Goal: Task Accomplishment & Management: Use online tool/utility

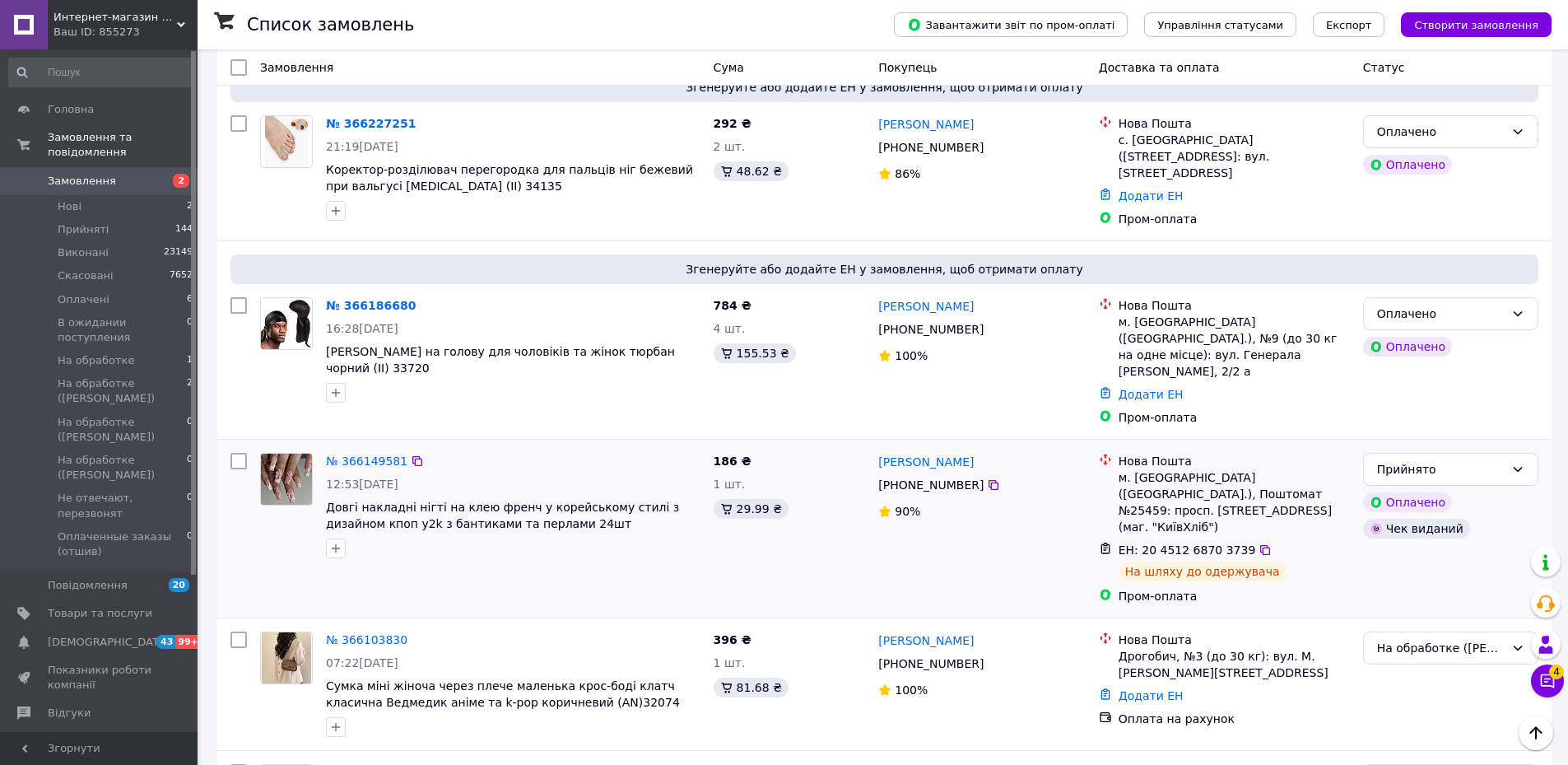
scroll to position [1070, 0]
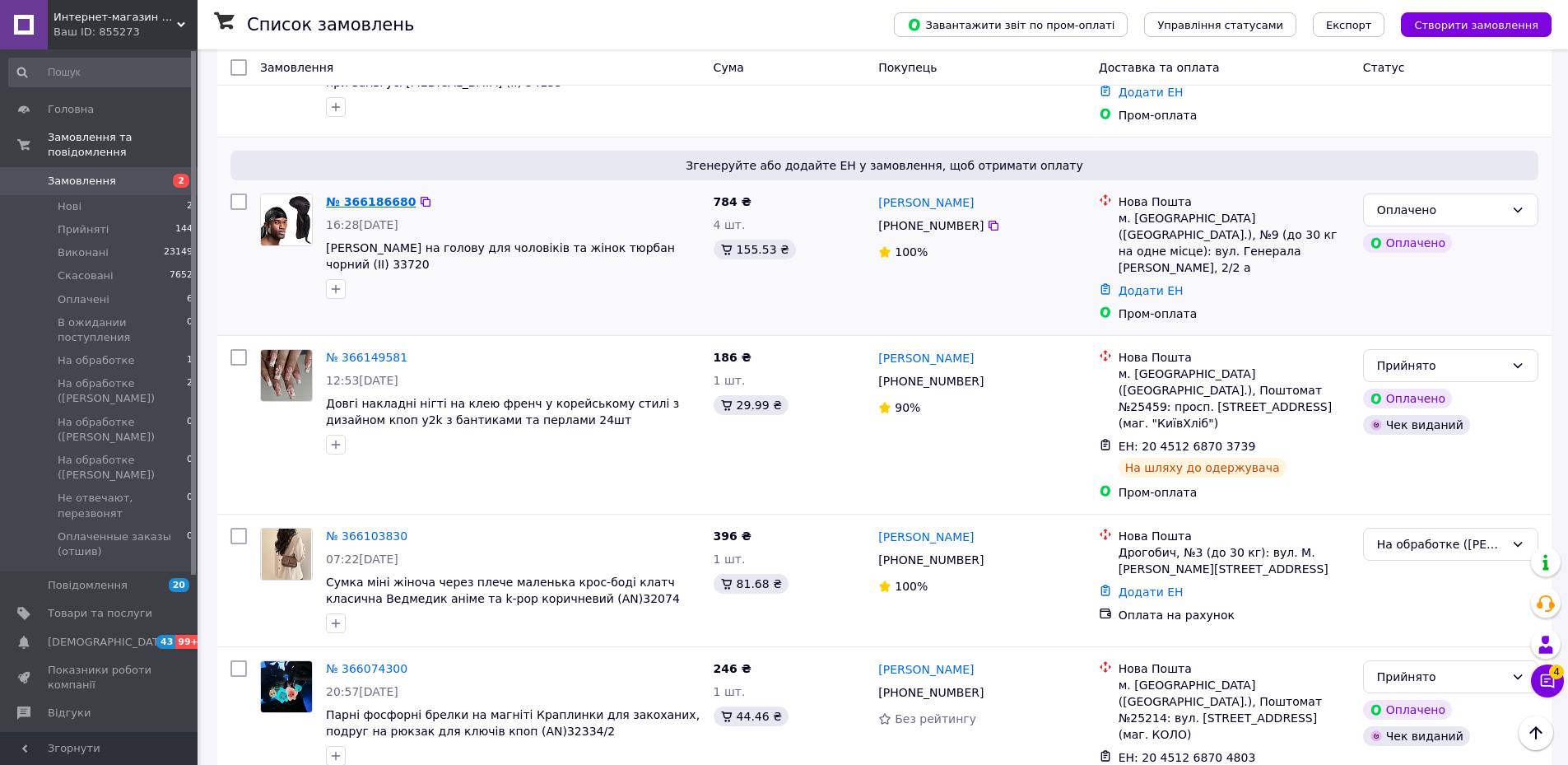
click at [373, 195] on link "№ 366186680" at bounding box center [370, 201] width 90 height 13
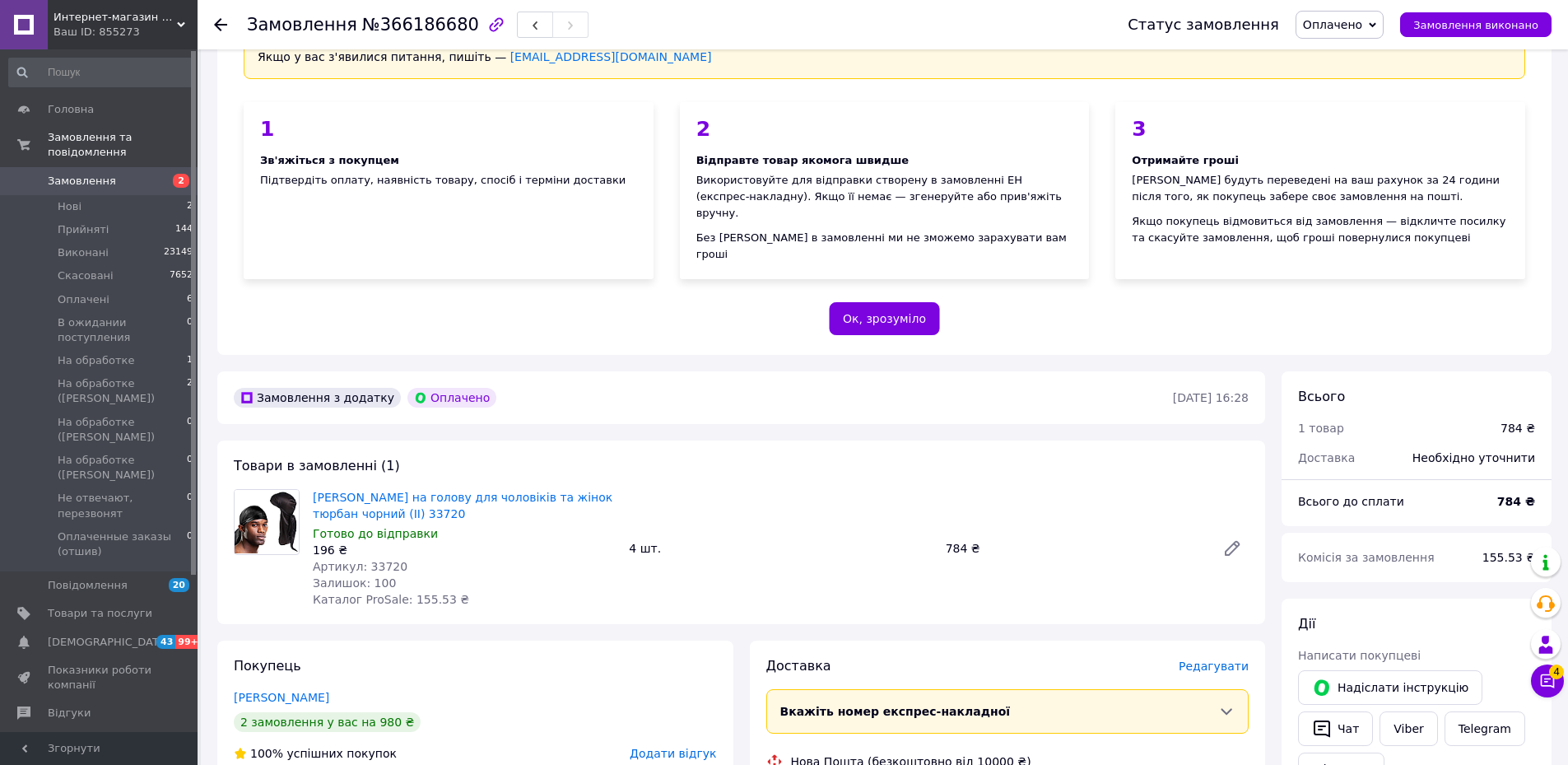
scroll to position [165, 0]
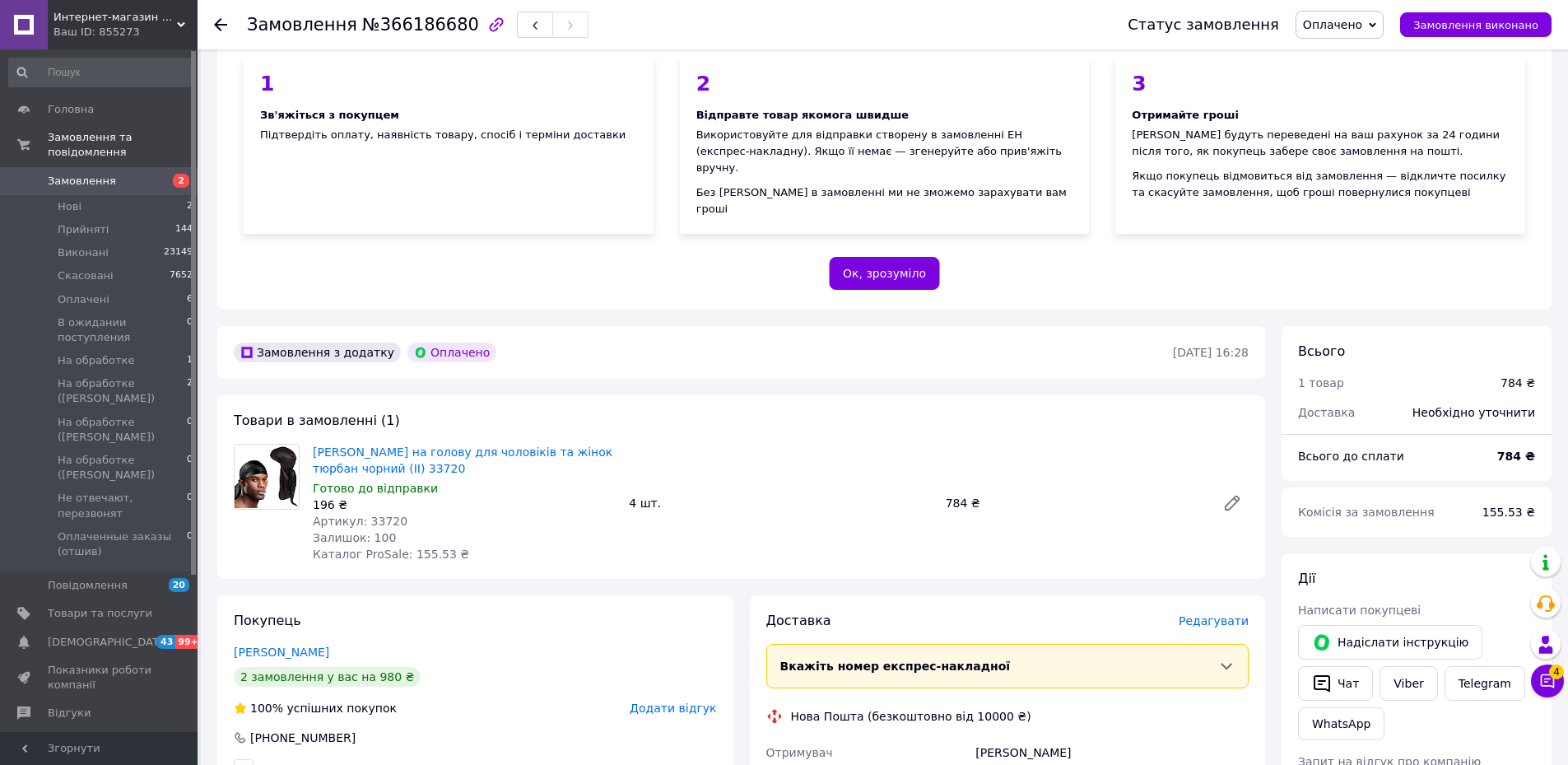
drag, startPoint x: 455, startPoint y: 27, endPoint x: 371, endPoint y: 23, distance: 84.1
click at [375, 22] on div "Замовлення №366186680" at bounding box center [417, 24] width 341 height 28
drag, startPoint x: 368, startPoint y: 25, endPoint x: 449, endPoint y: 28, distance: 81.1
click at [449, 28] on span "№366186680" at bounding box center [421, 24] width 117 height 20
copy span "366186680"
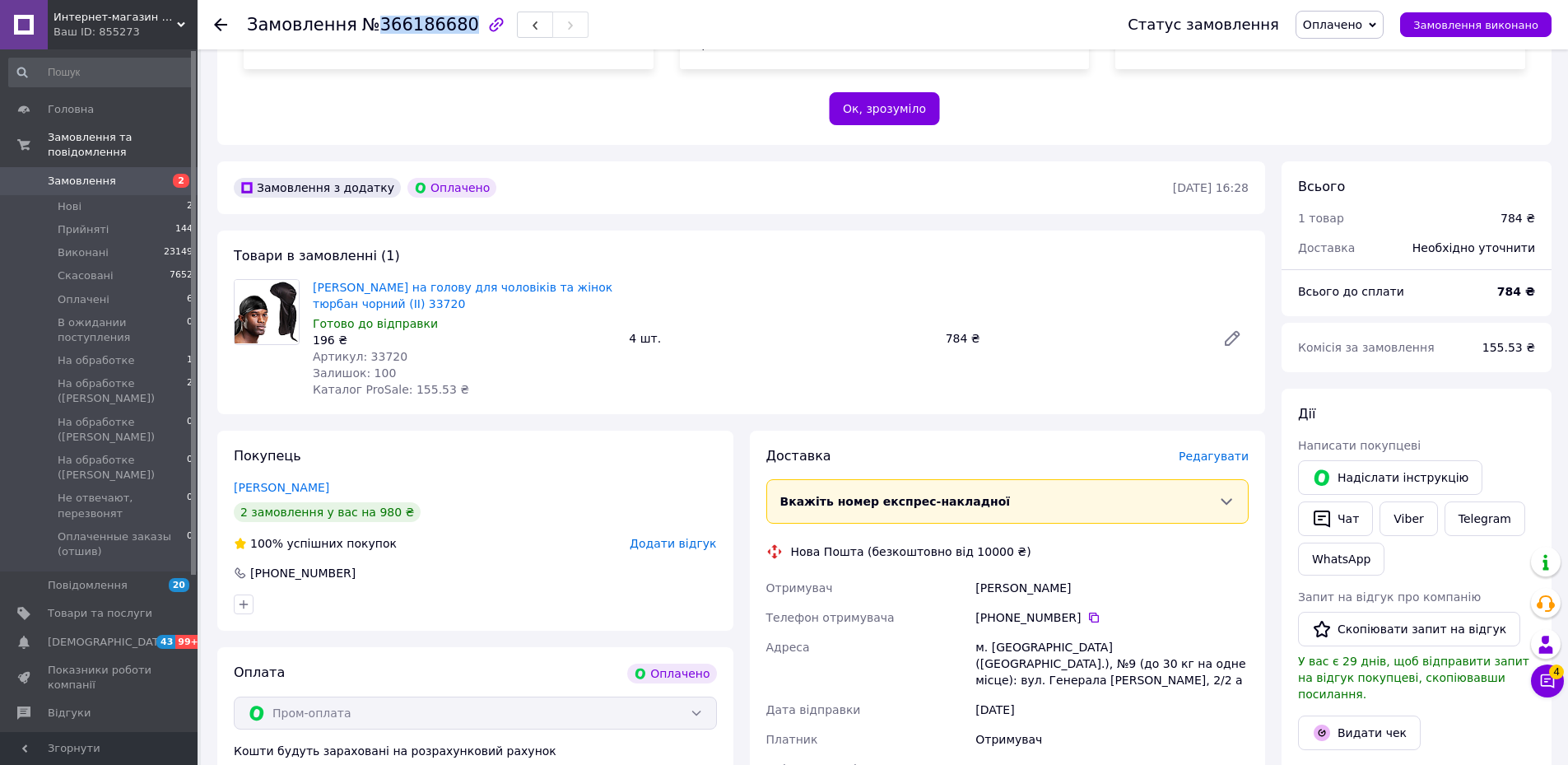
scroll to position [659, 0]
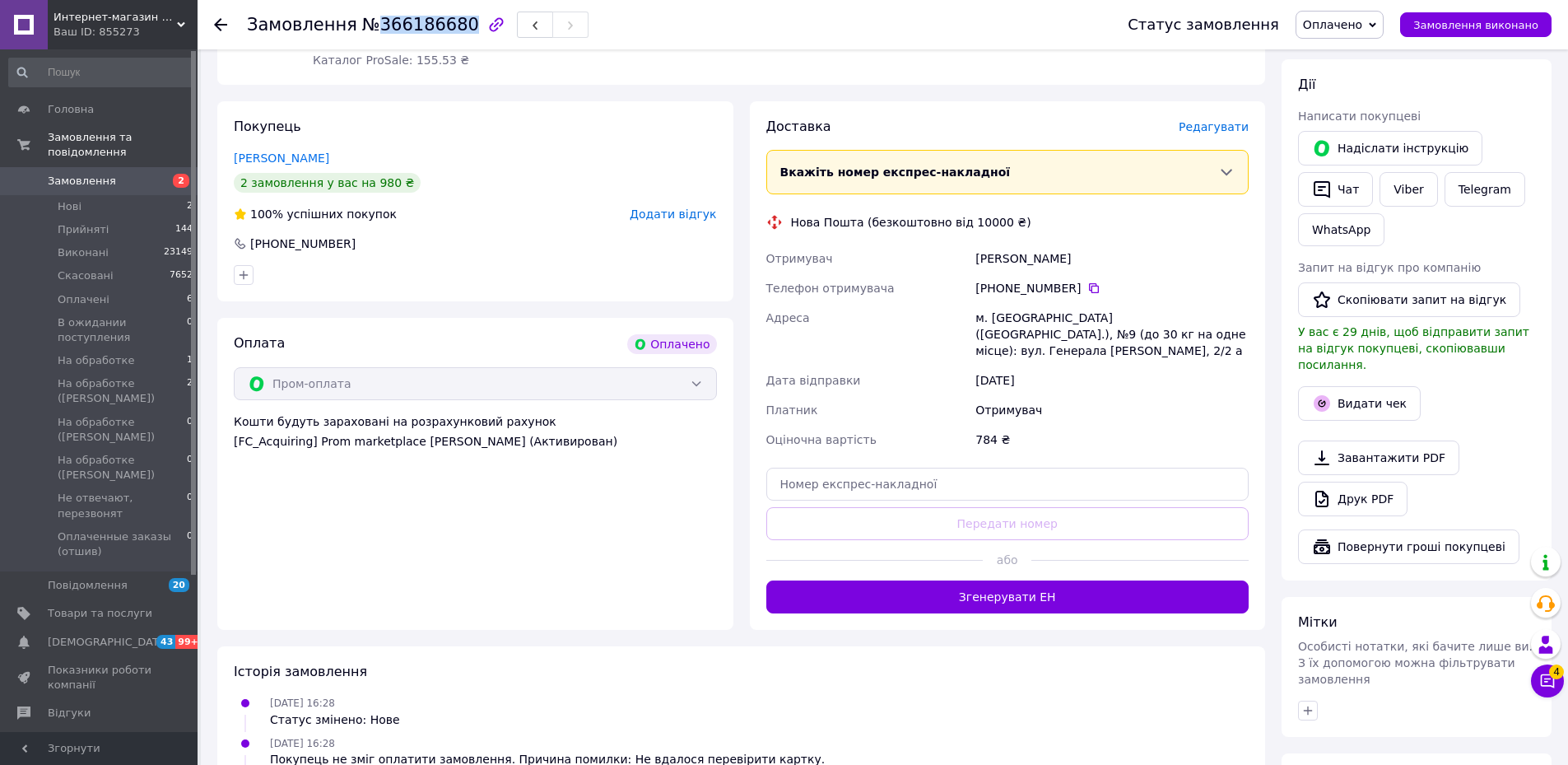
click at [1017, 580] on button "Згенерувати ЕН" at bounding box center [1007, 597] width 483 height 33
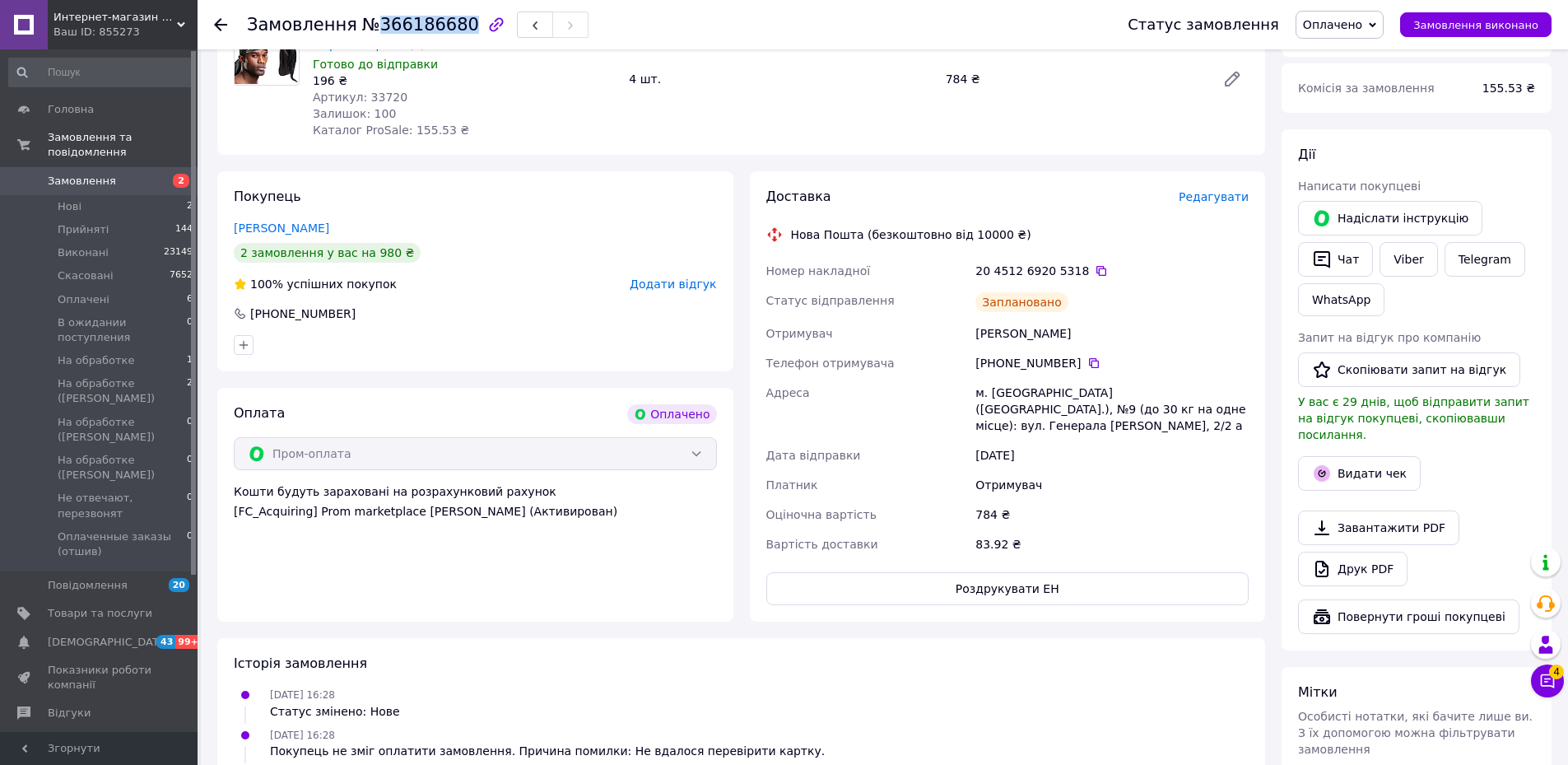
scroll to position [411, 0]
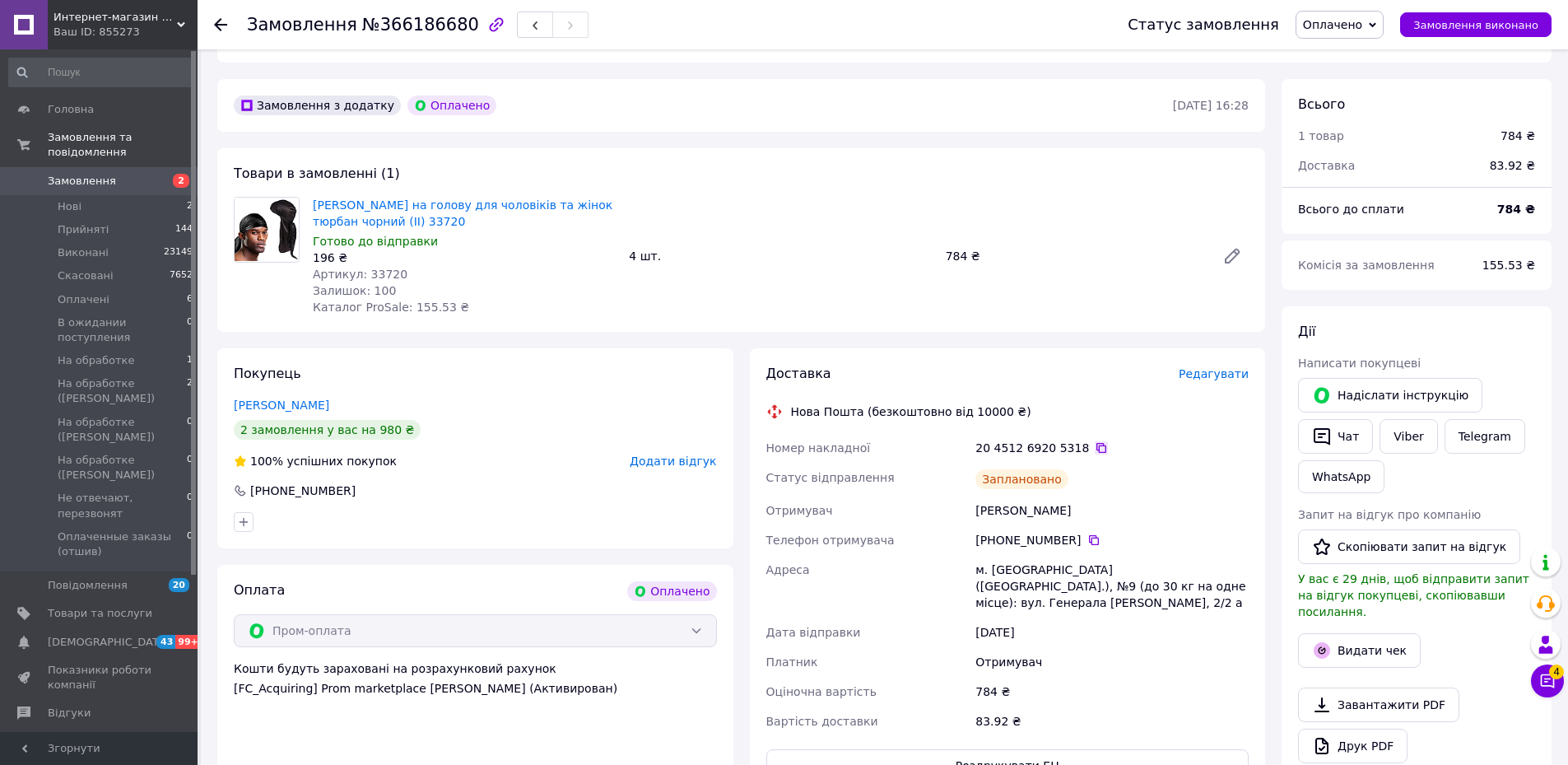
click at [1094, 441] on icon at bounding box center [1100, 447] width 13 height 13
drag, startPoint x: 1027, startPoint y: 494, endPoint x: 976, endPoint y: 497, distance: 51.1
click at [976, 497] on div "[PERSON_NAME]" at bounding box center [1112, 511] width 280 height 30
copy div "[PERSON_NAME]"
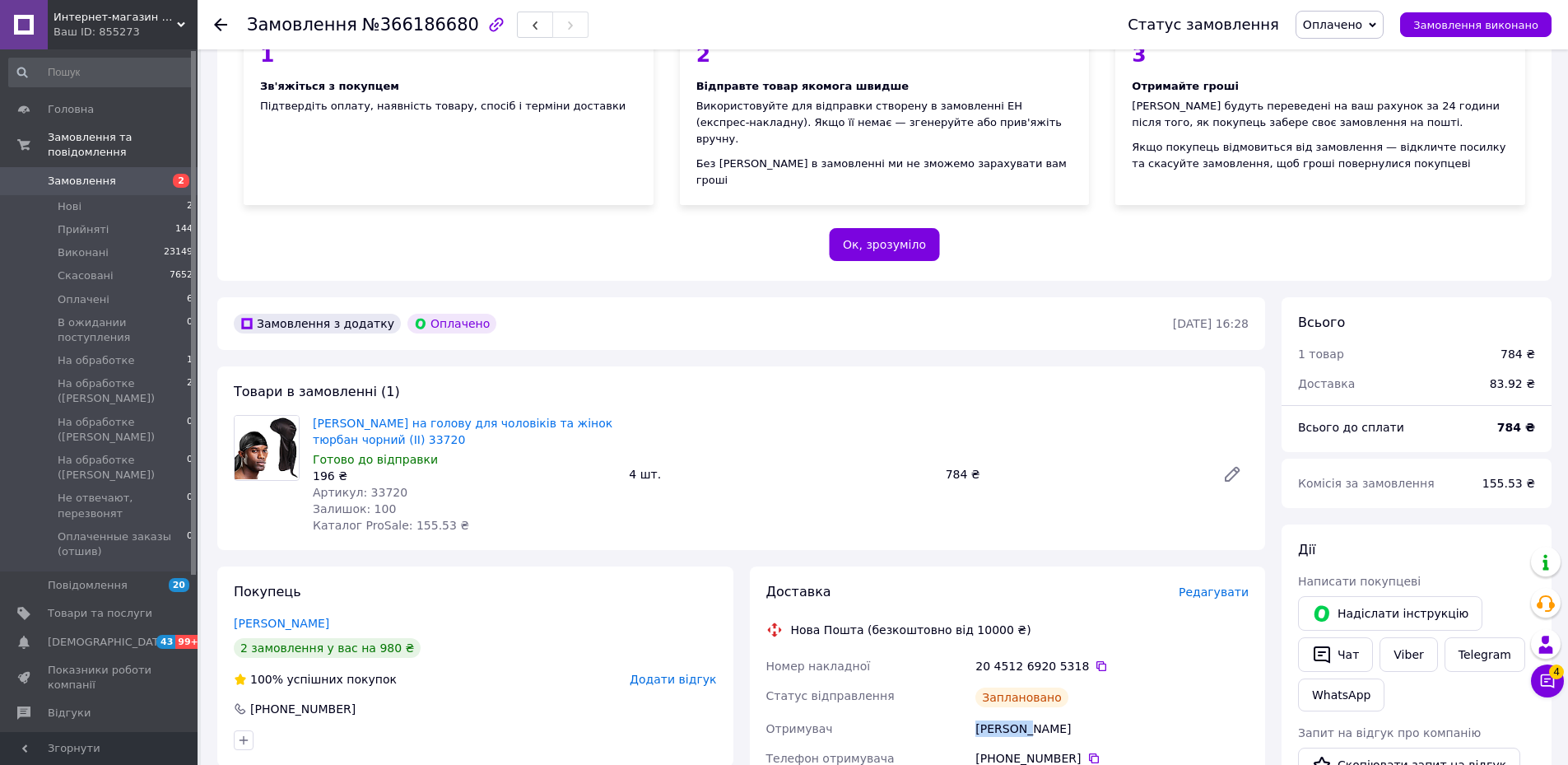
scroll to position [165, 0]
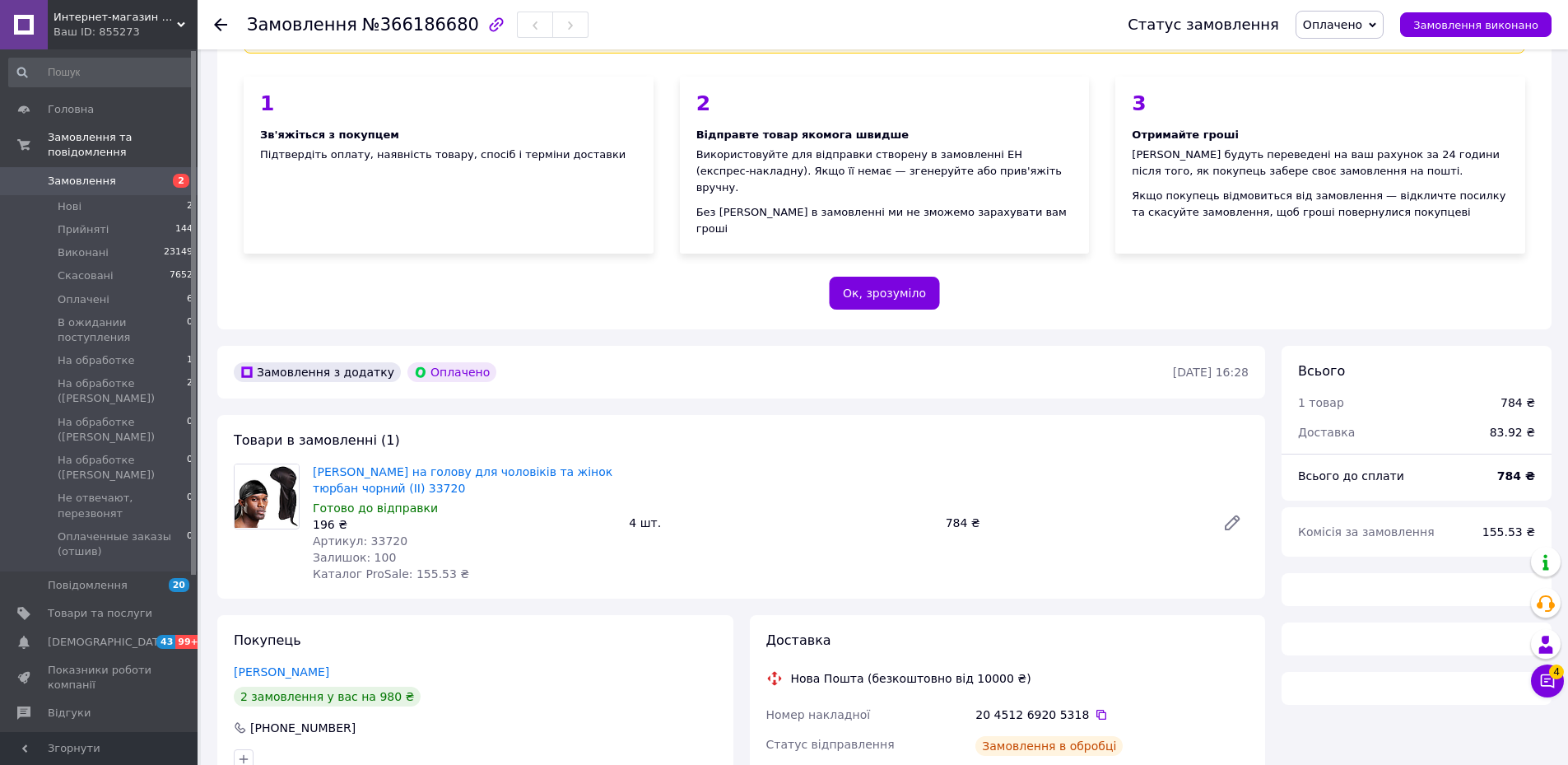
scroll to position [145, 0]
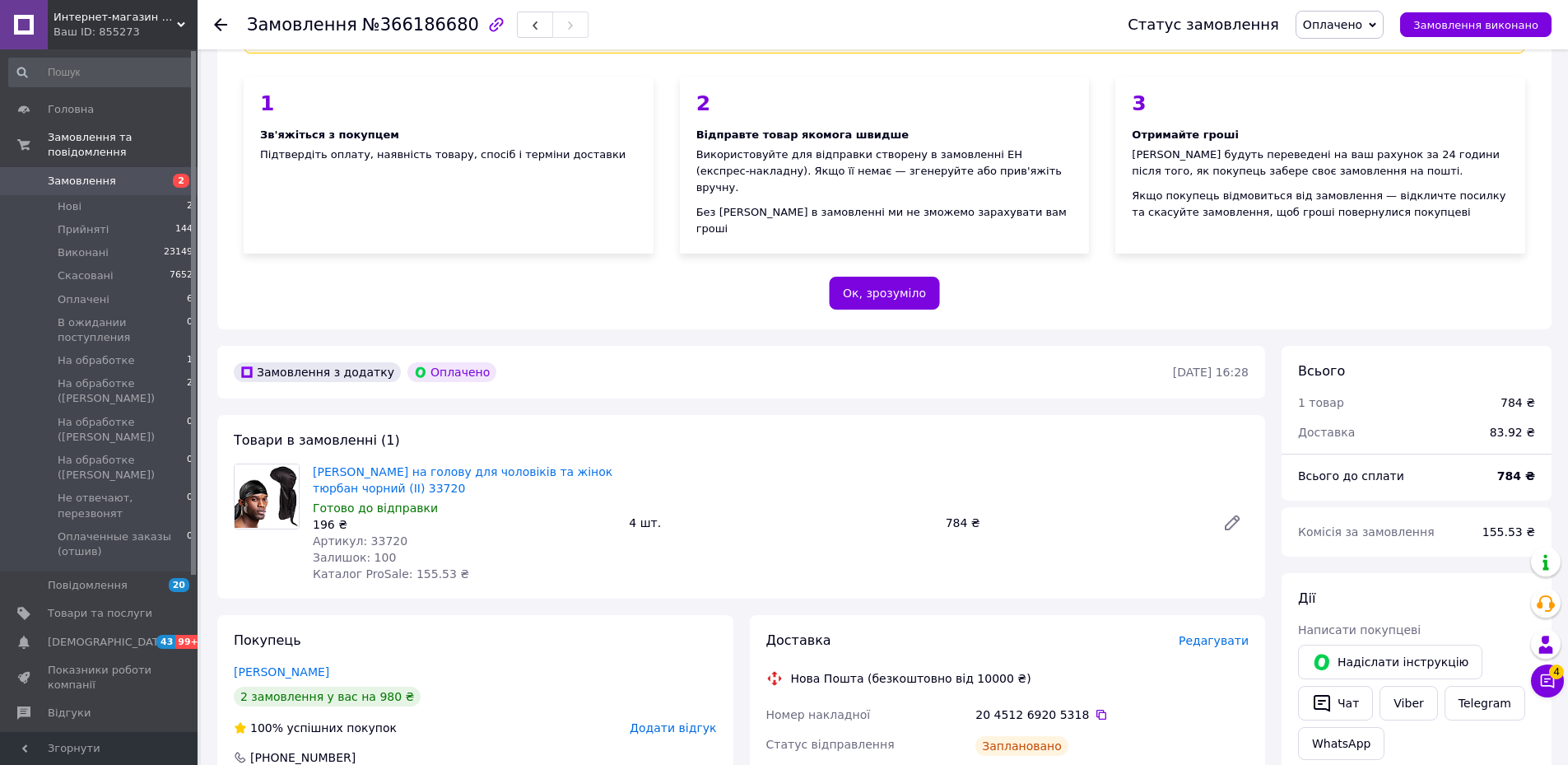
click at [220, 25] on use at bounding box center [220, 24] width 13 height 13
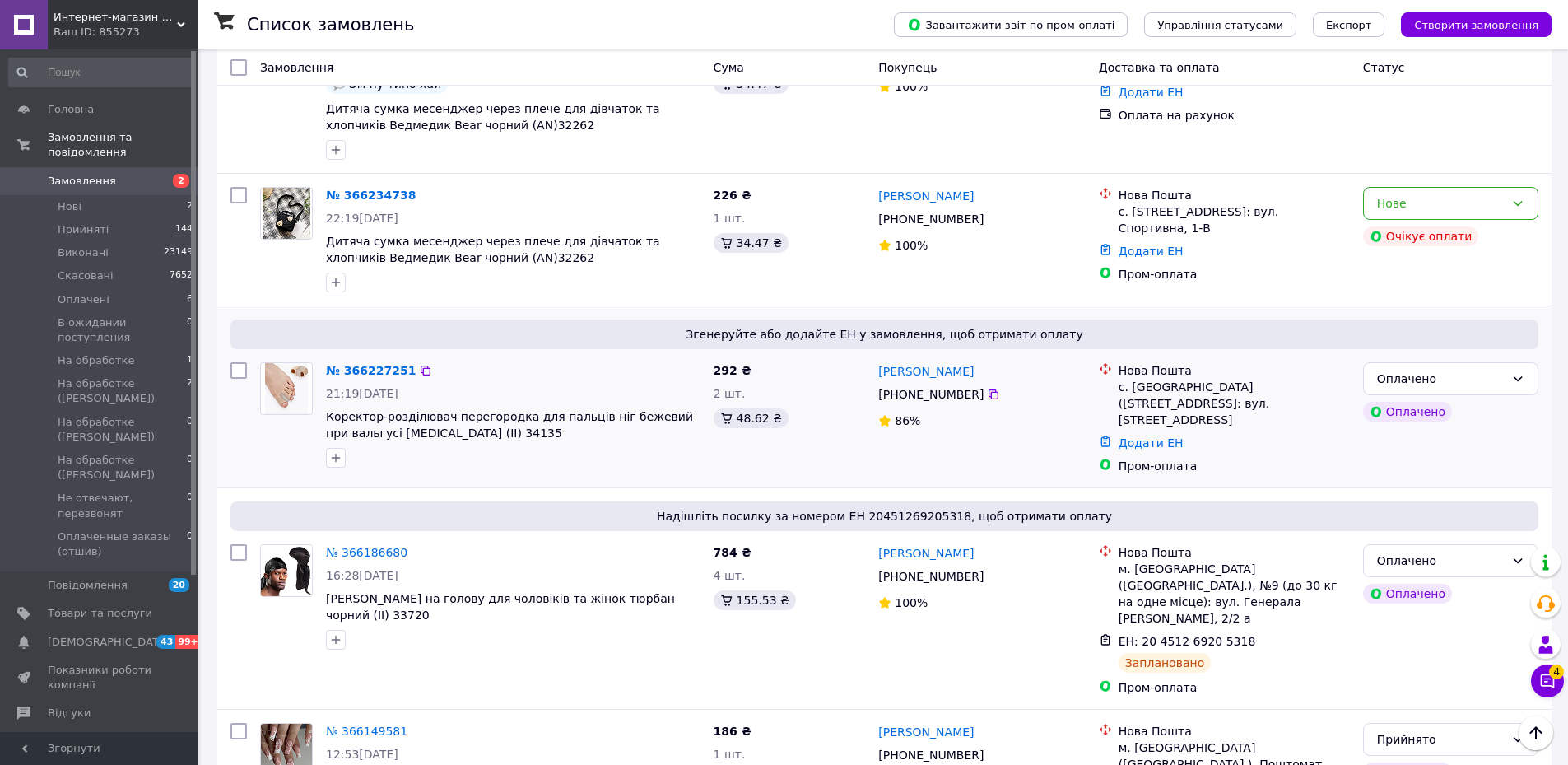
scroll to position [905, 0]
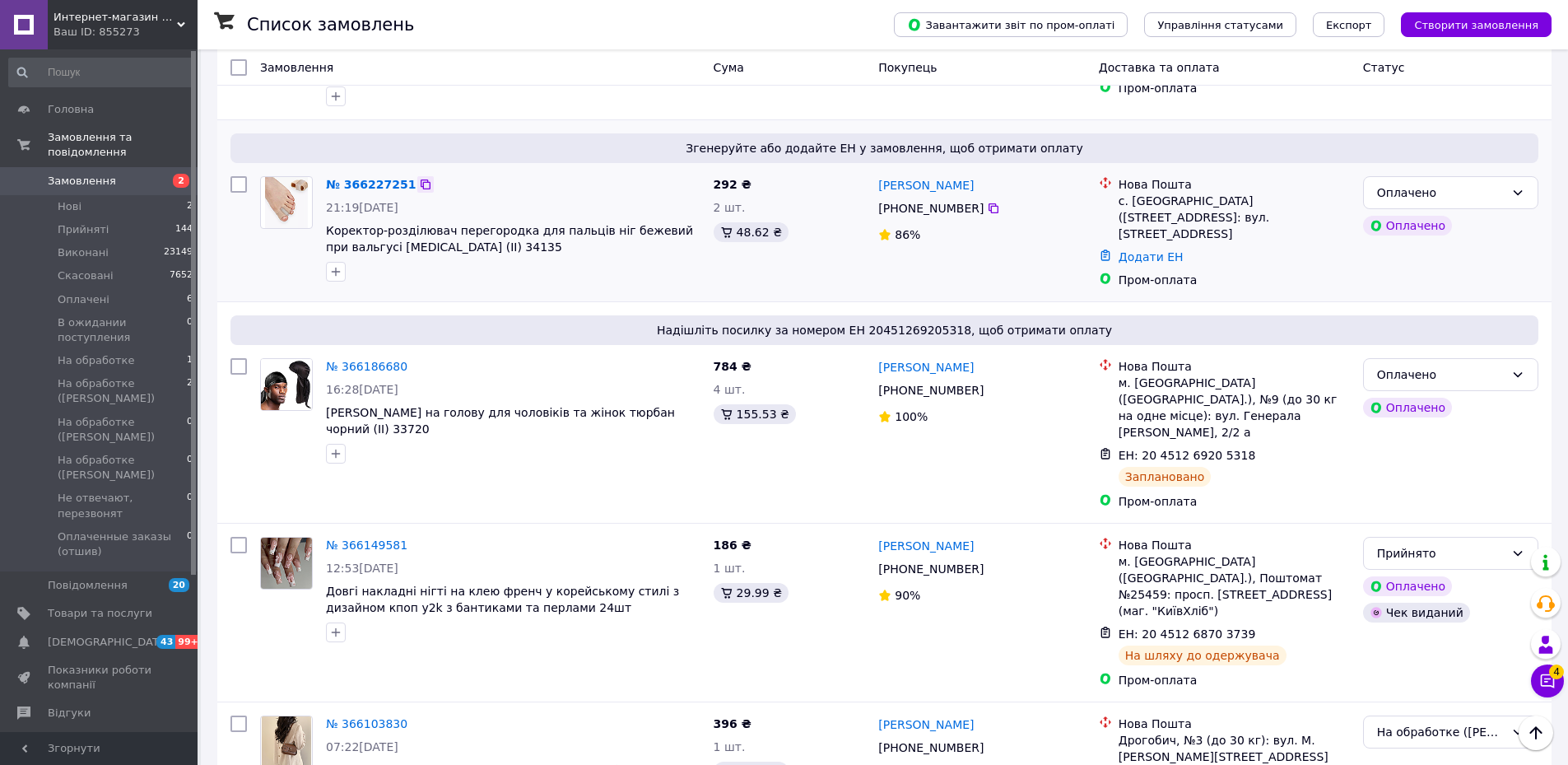
click at [419, 178] on icon at bounding box center [425, 184] width 13 height 13
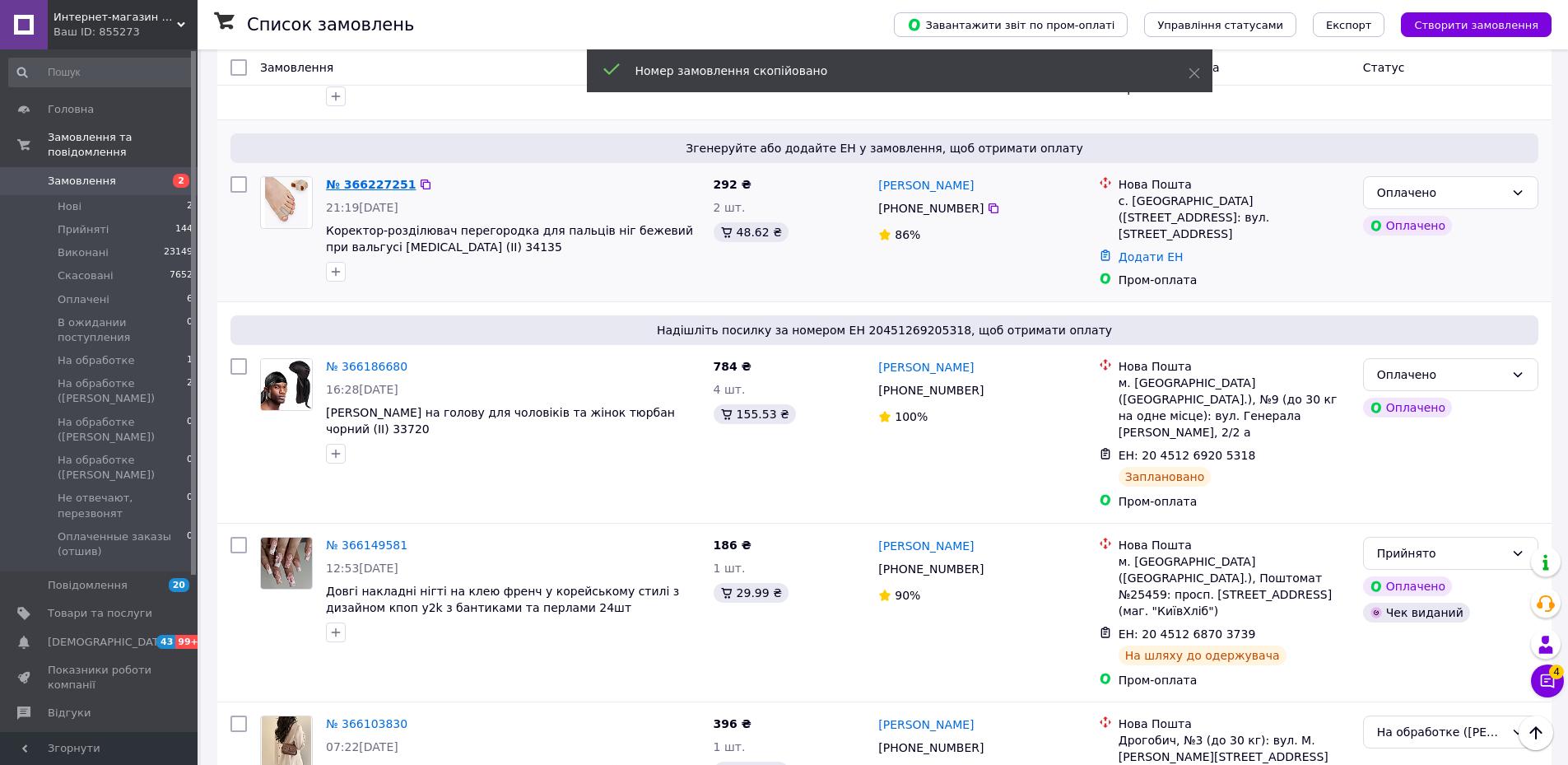
click at [379, 179] on link "№ 366227251" at bounding box center [370, 184] width 90 height 13
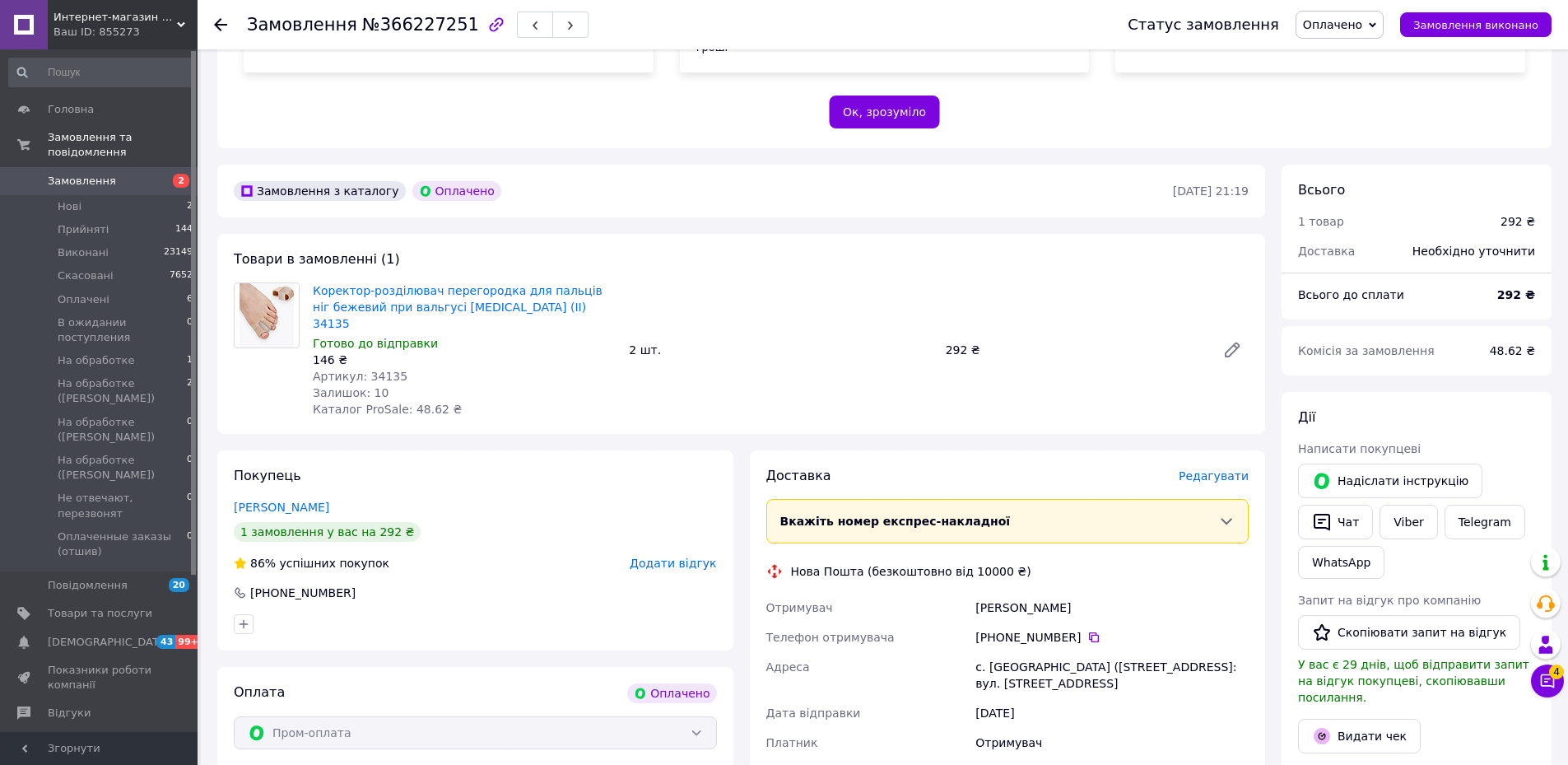
scroll to position [576, 0]
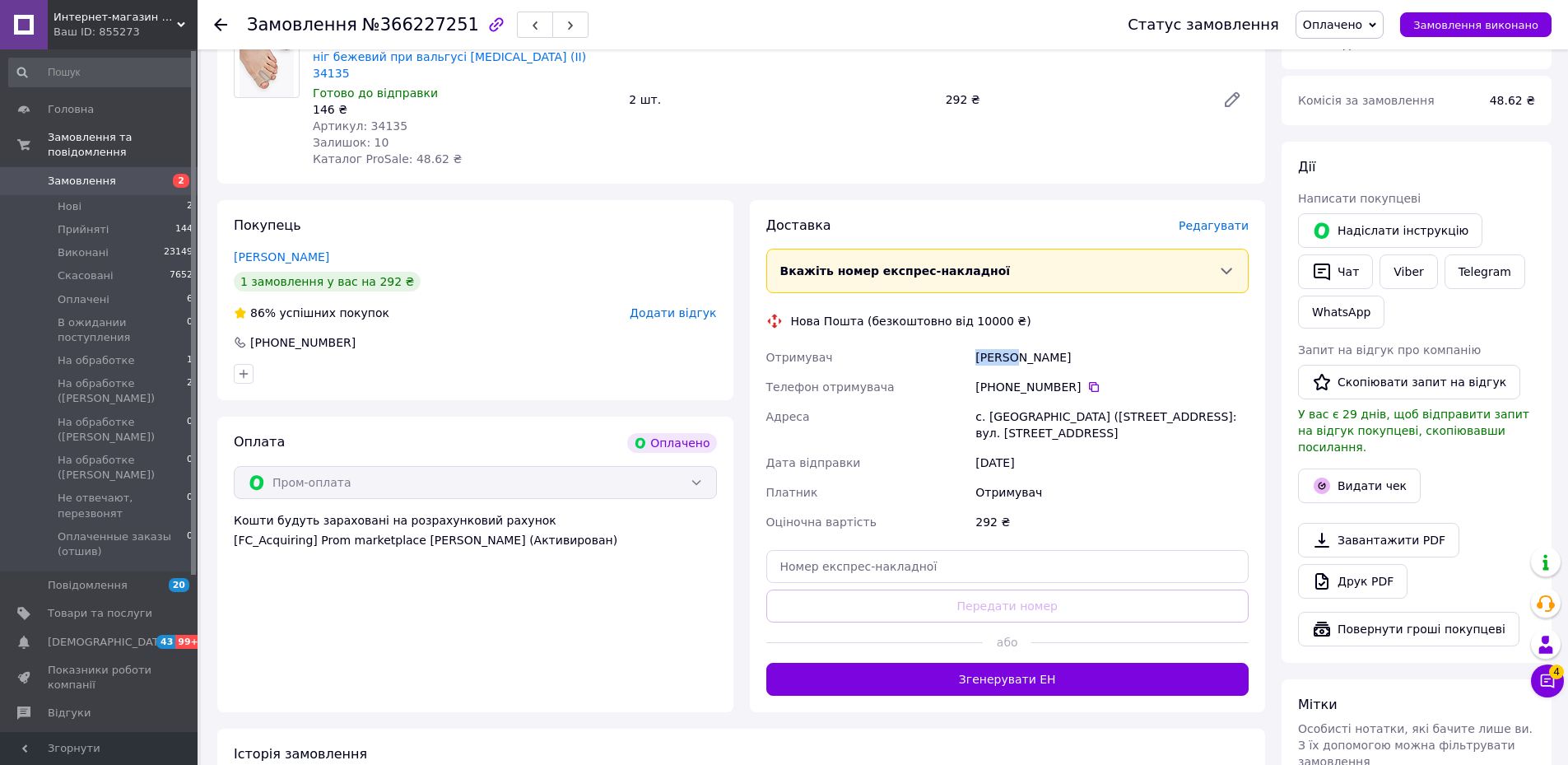
drag, startPoint x: 966, startPoint y: 322, endPoint x: 1010, endPoint y: 323, distance: 44.0
click at [1010, 342] on div "Отримувач Пукач Марія Телефон отримувача +380 67 208 63 55   Адреса с. Біла (Те…" at bounding box center [1008, 439] width 490 height 194
copy div "Отримувач Пукач"
click at [1024, 662] on button "Згенерувати ЕН" at bounding box center [1007, 679] width 483 height 33
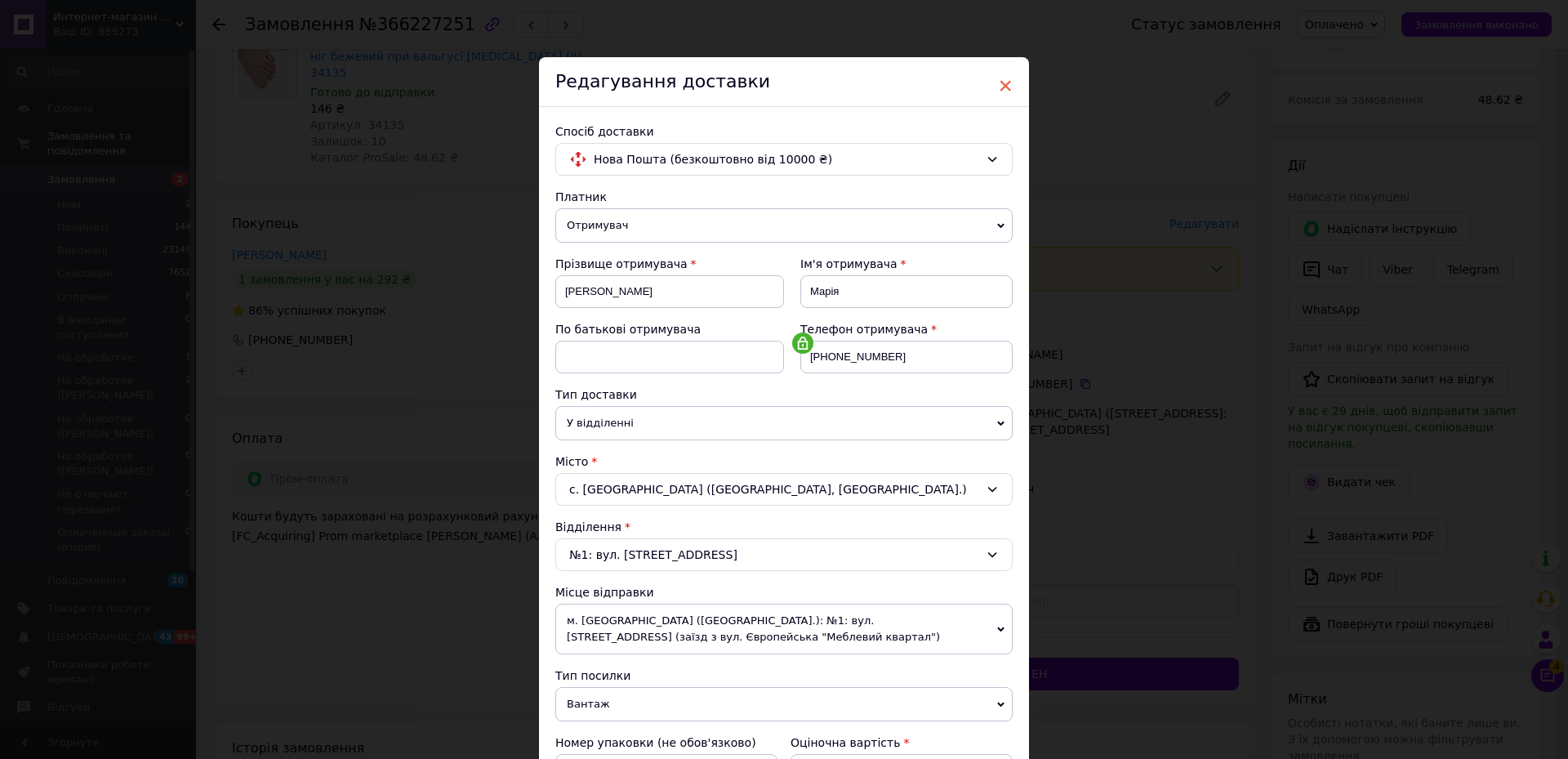
click at [1004, 80] on span "×" at bounding box center [1004, 86] width 15 height 28
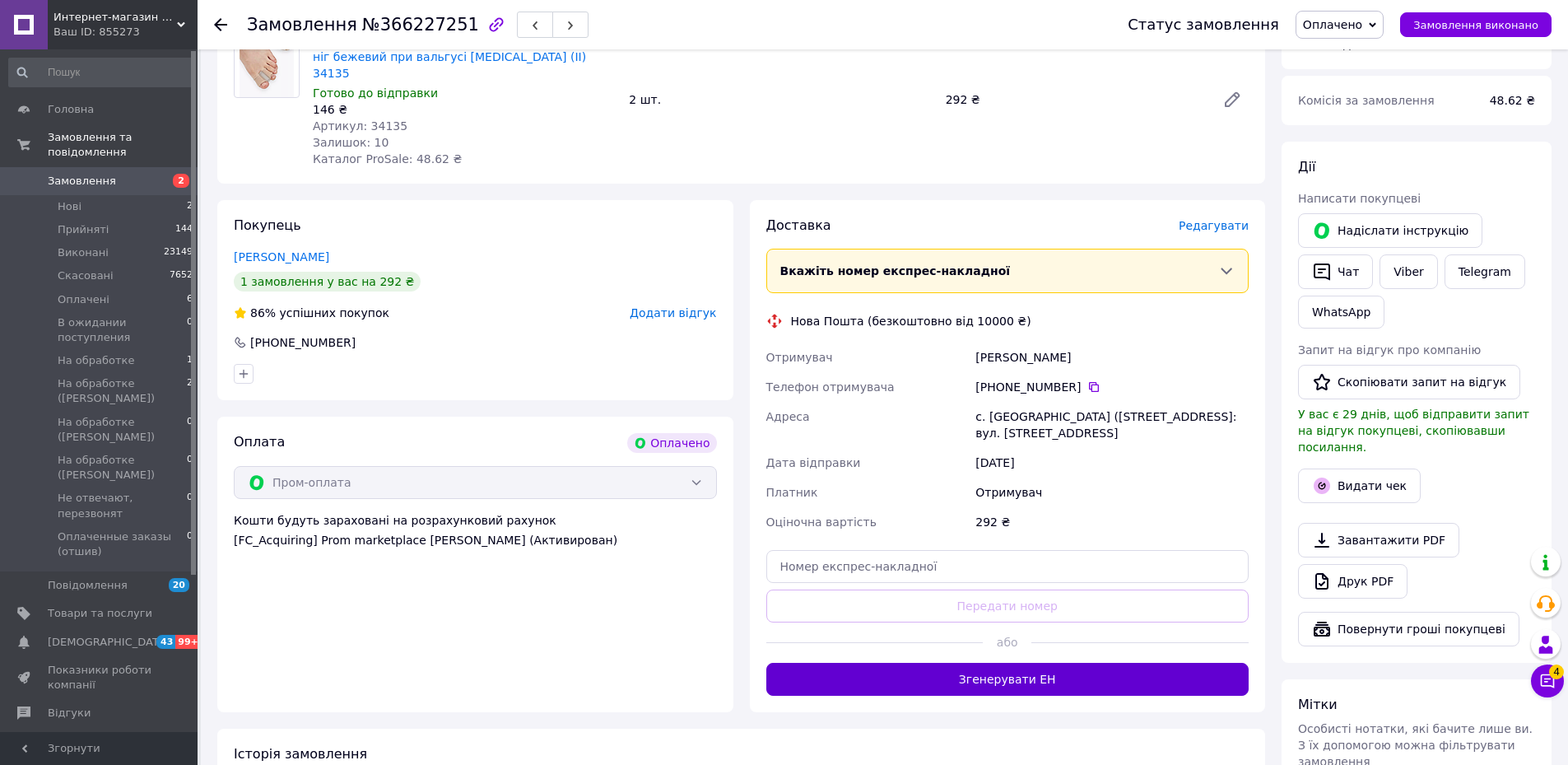
click at [1020, 662] on button "Згенерувати ЕН" at bounding box center [1007, 679] width 483 height 33
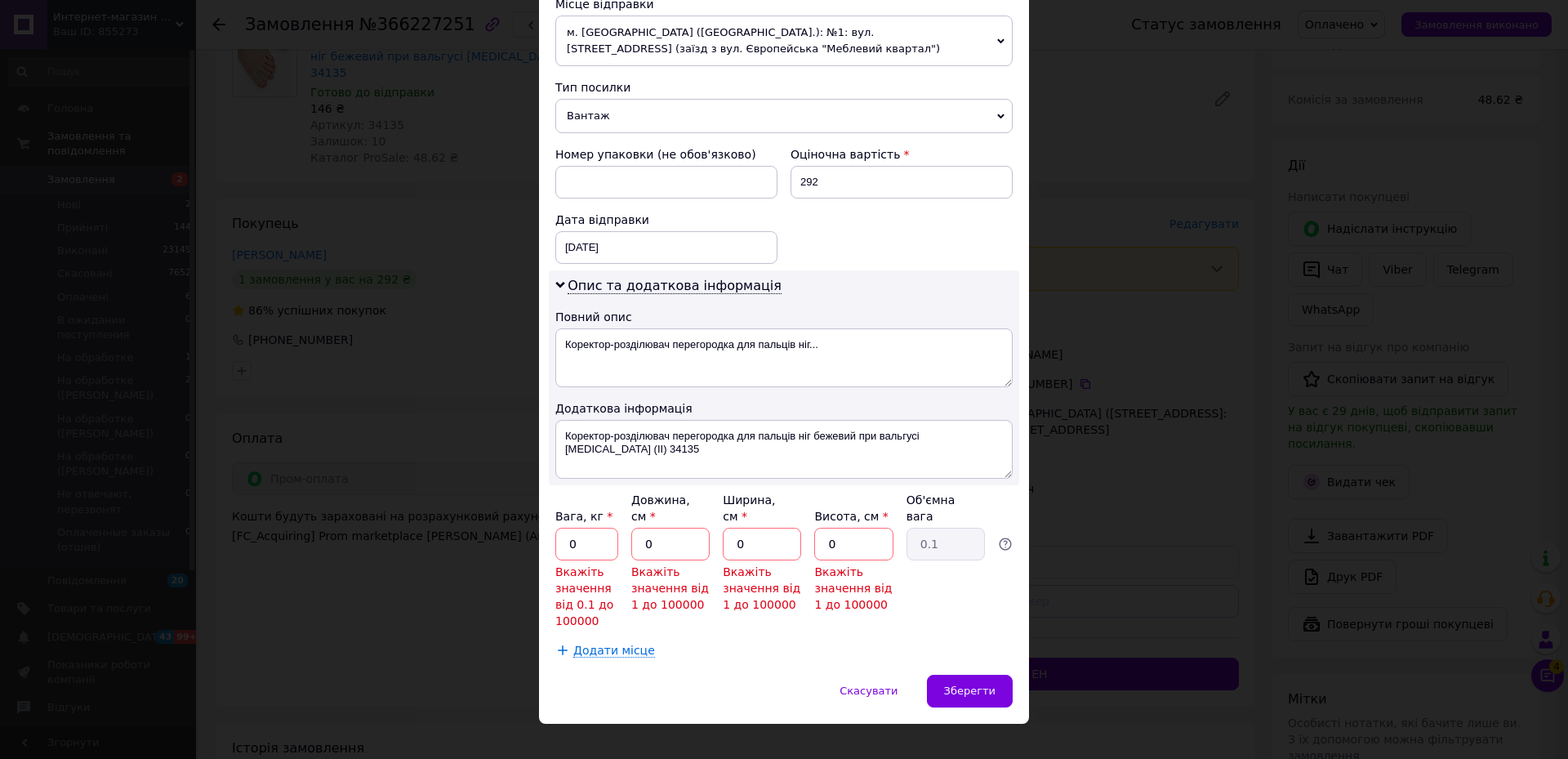
scroll to position [594, 0]
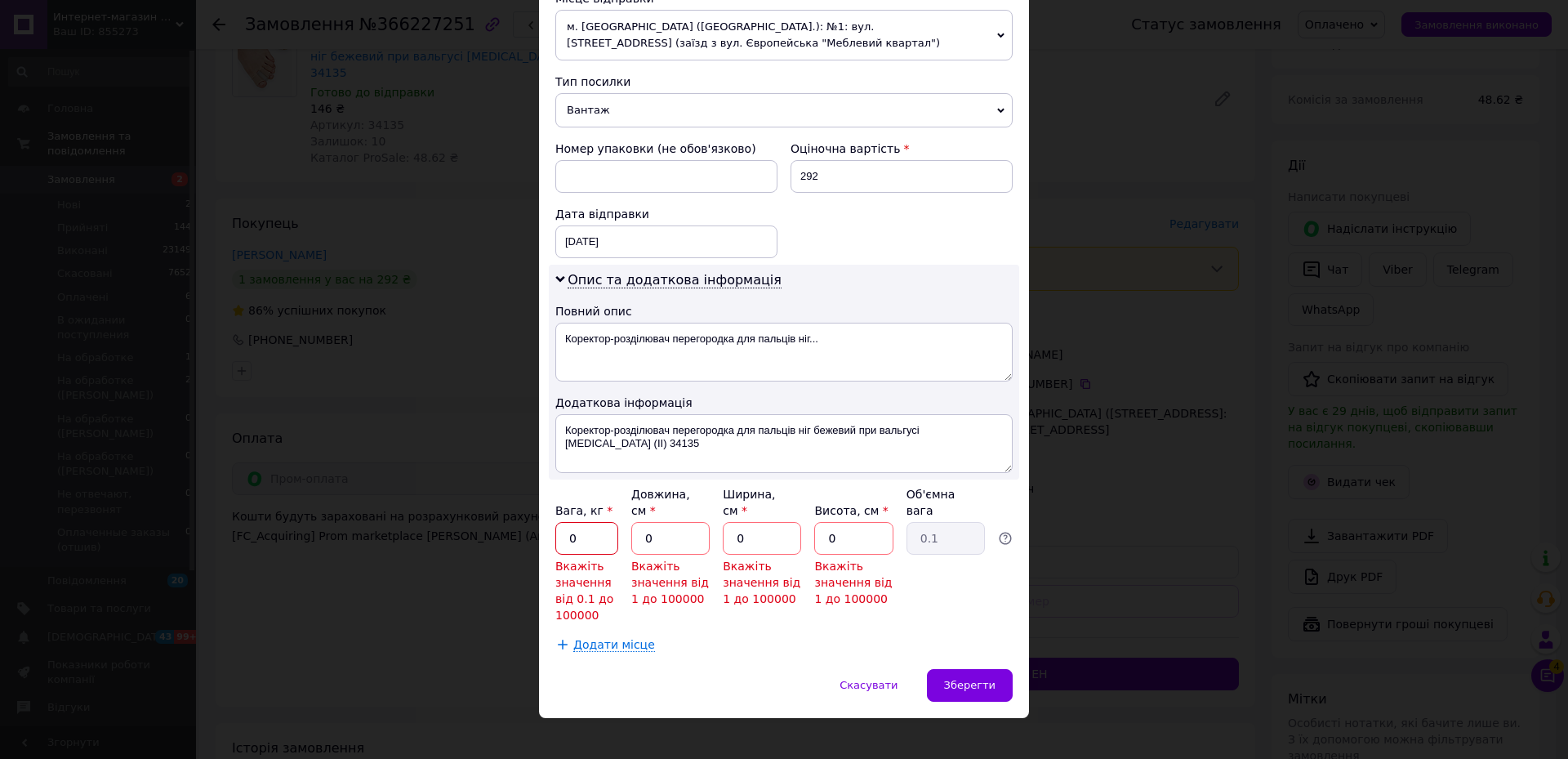
drag, startPoint x: 583, startPoint y: 527, endPoint x: 561, endPoint y: 526, distance: 22.0
click at [561, 526] on input "0" at bounding box center [586, 539] width 63 height 33
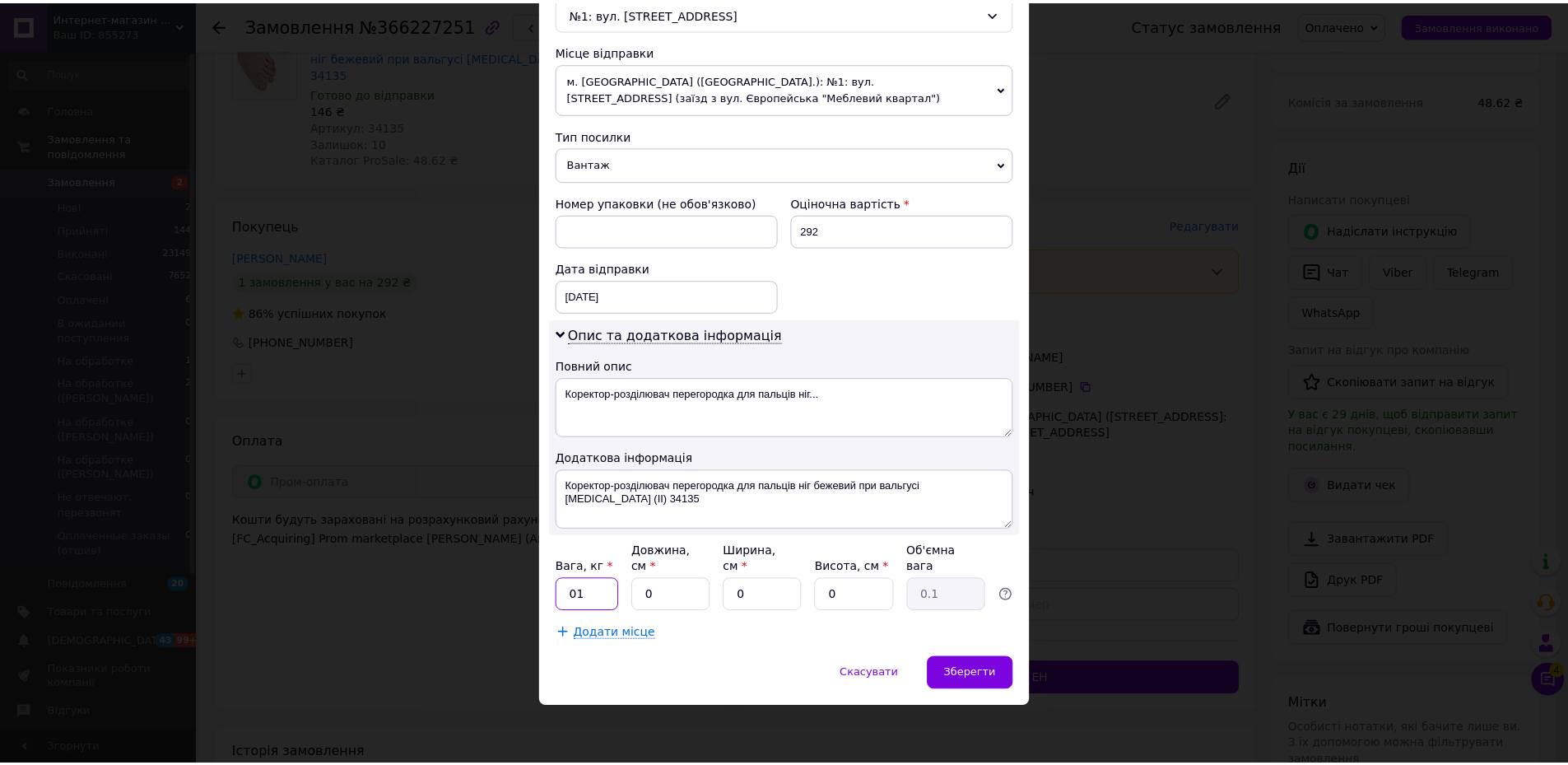
scroll to position [529, 0]
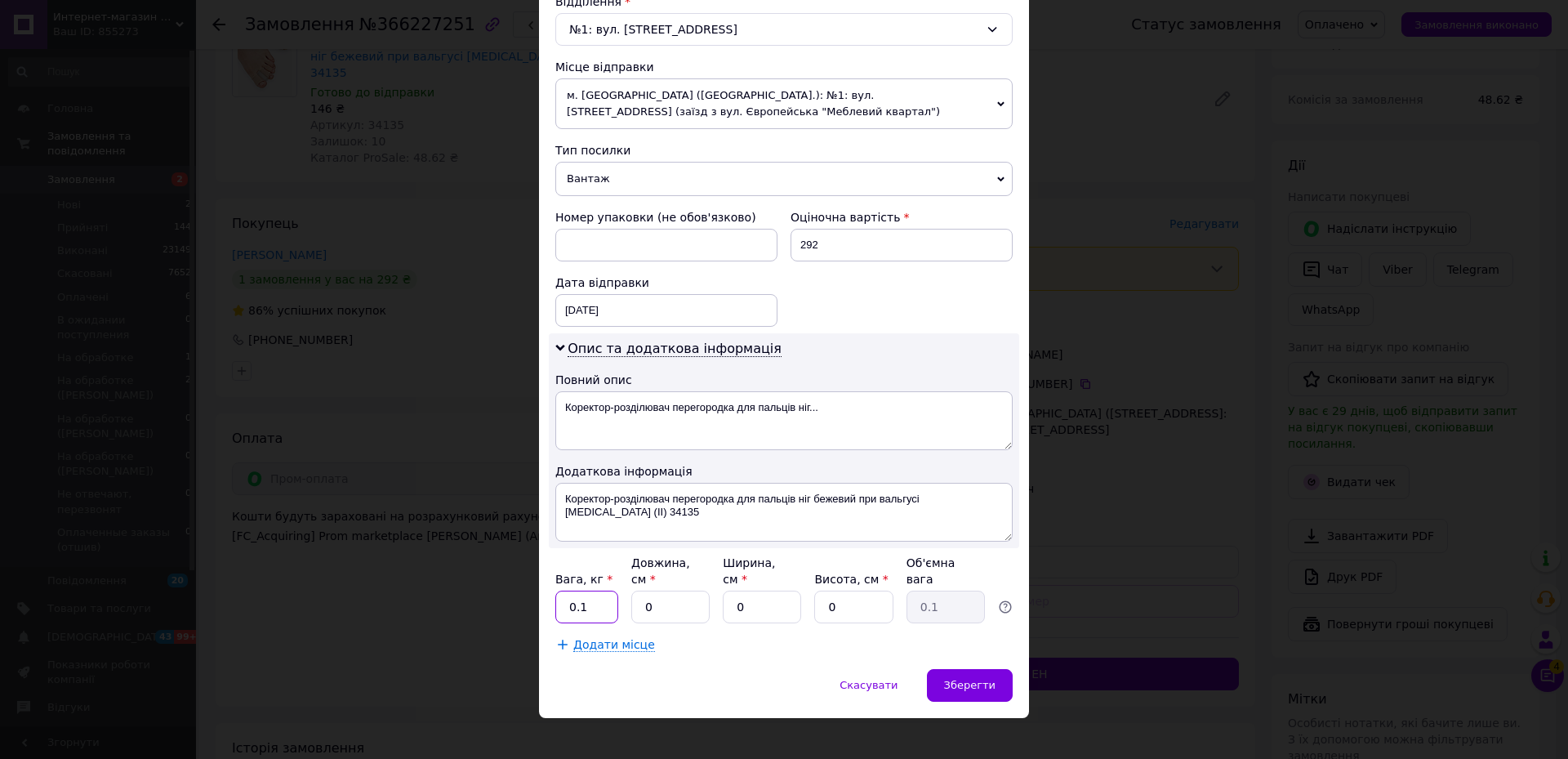
type input "0.1"
click at [654, 590] on input "0" at bounding box center [670, 607] width 79 height 33
drag, startPoint x: 653, startPoint y: 590, endPoint x: 621, endPoint y: 590, distance: 32.0
click at [621, 590] on div "Вага, кг * 0.1 Довжина, см * 0 Ширина, см * 0 Висота, см * 0 Об'ємна вага 0.1" at bounding box center [783, 588] width 457 height 68
type input "10"
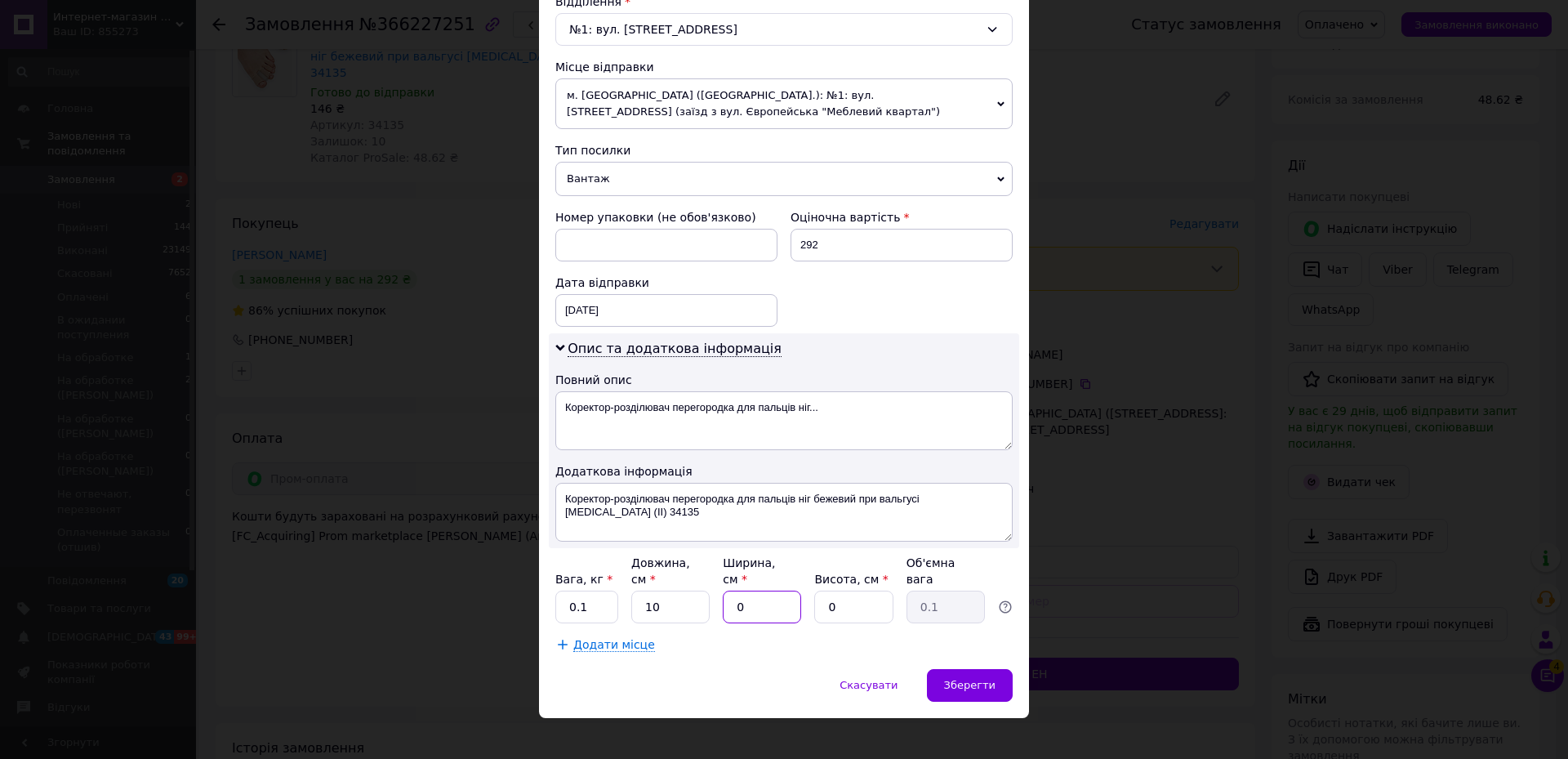
drag, startPoint x: 742, startPoint y: 589, endPoint x: 729, endPoint y: 589, distance: 13.0
click at [729, 590] on input "0" at bounding box center [762, 607] width 79 height 33
type input "10"
drag, startPoint x: 828, startPoint y: 583, endPoint x: 837, endPoint y: 591, distance: 12.0
click at [837, 591] on input "0" at bounding box center [853, 607] width 79 height 33
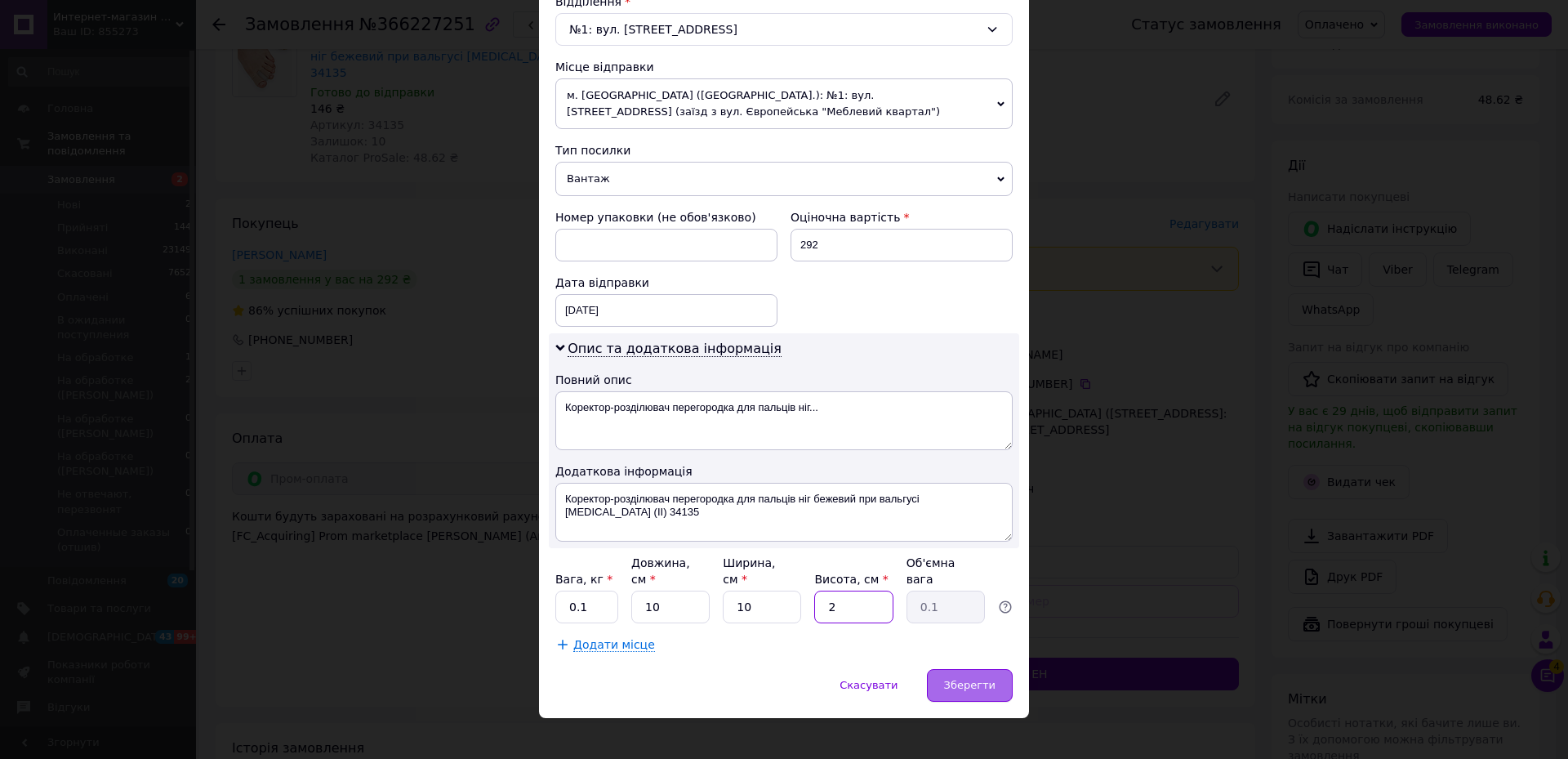
type input "2"
click at [972, 679] on span "Зберегти" at bounding box center [970, 685] width 52 height 12
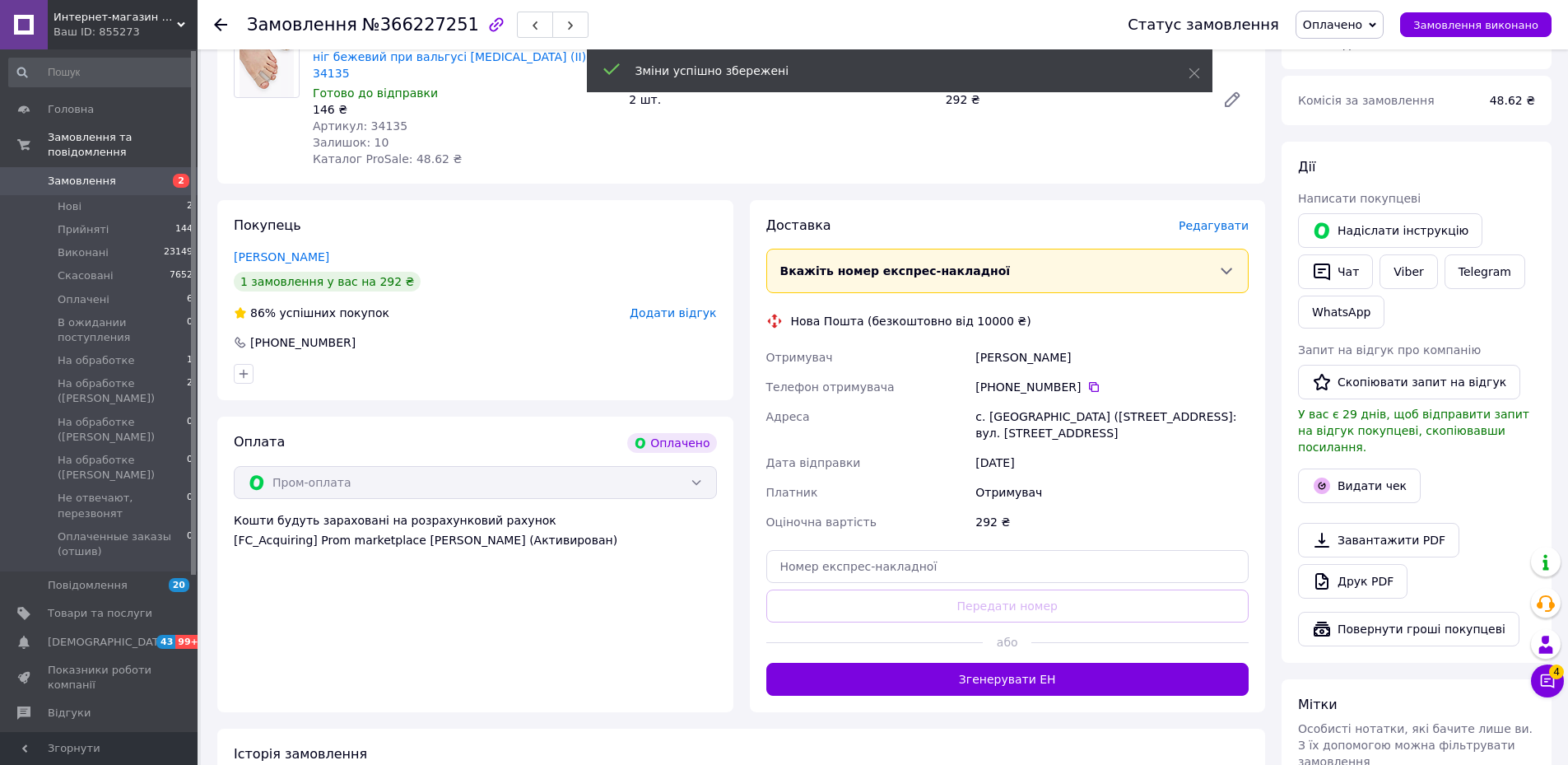
click at [1014, 662] on button "Згенерувати ЕН" at bounding box center [1007, 679] width 483 height 33
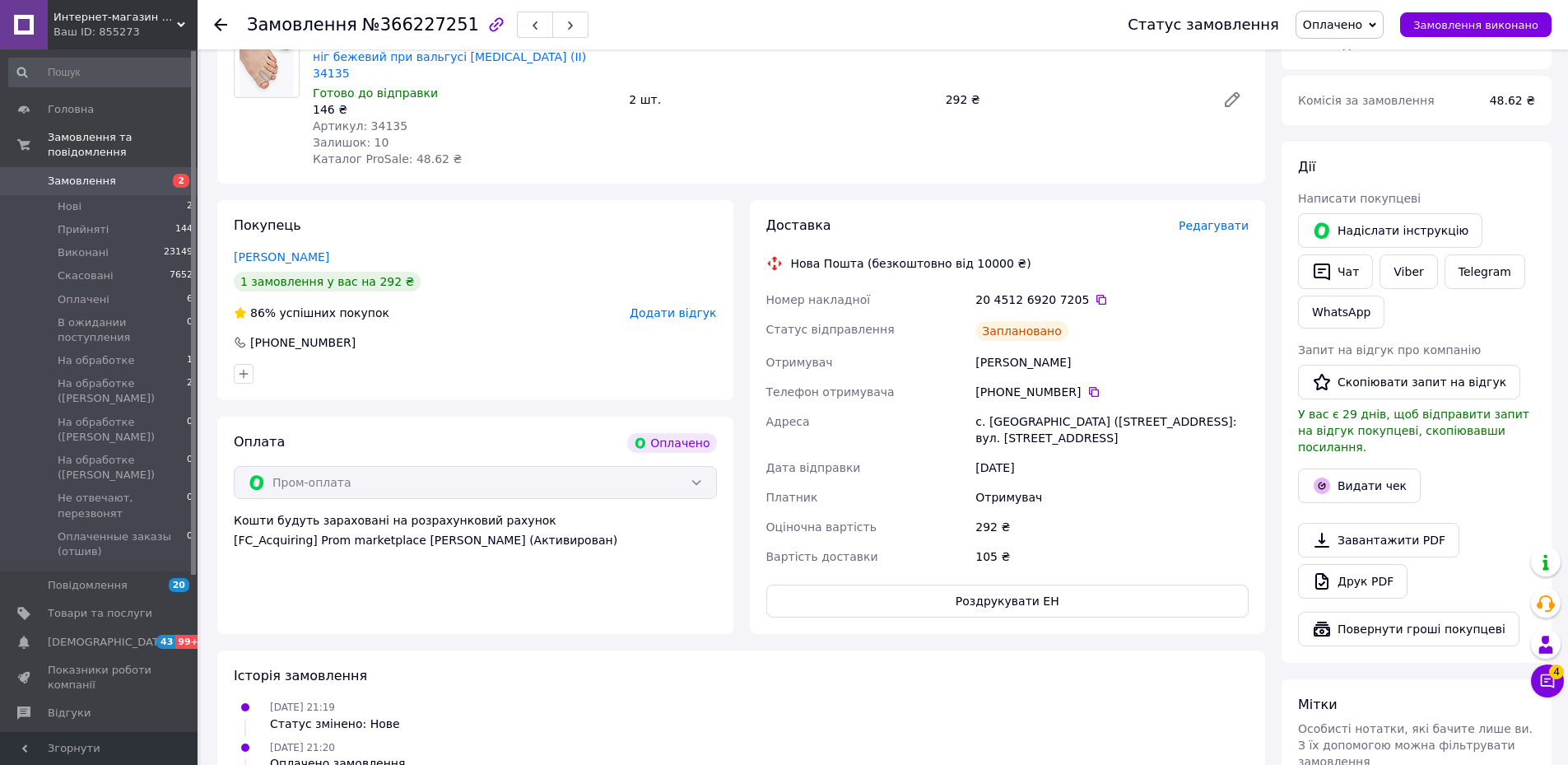
drag, startPoint x: 1085, startPoint y: 269, endPoint x: 1085, endPoint y: 258, distance: 11.0
click at [1094, 293] on icon at bounding box center [1100, 299] width 13 height 13
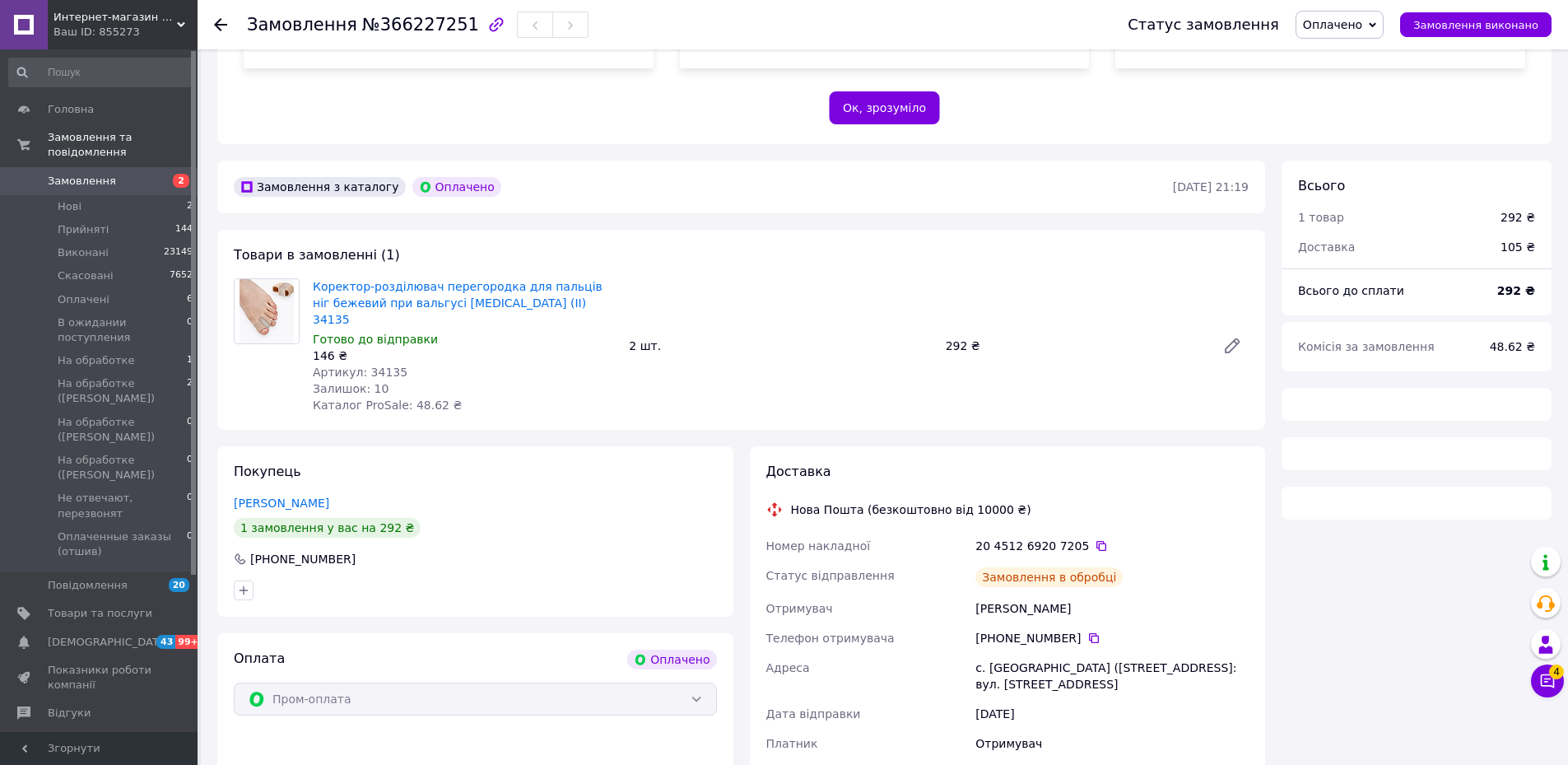
scroll to position [330, 0]
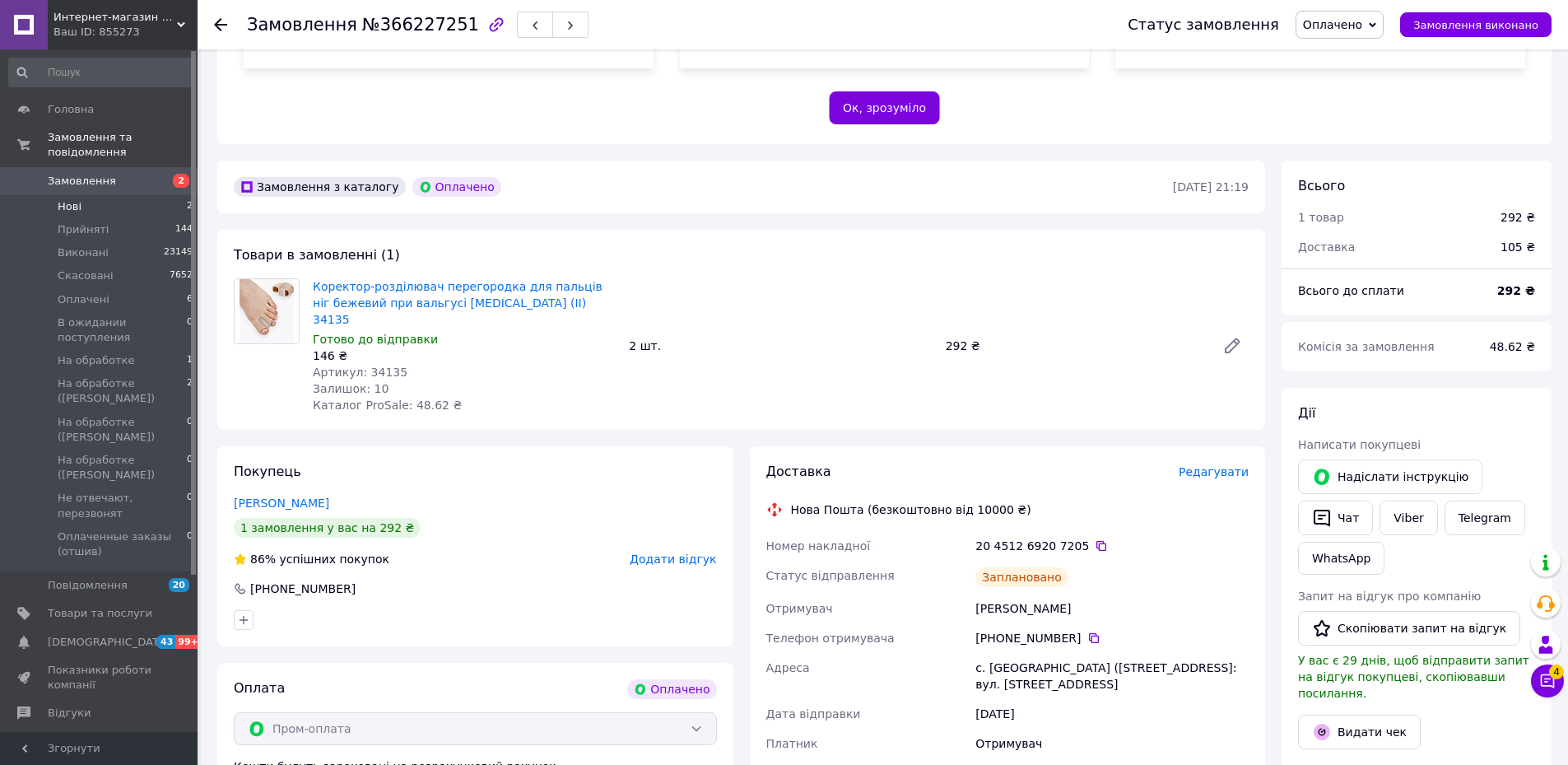
click at [97, 195] on li "Нові 2" at bounding box center [101, 206] width 202 height 23
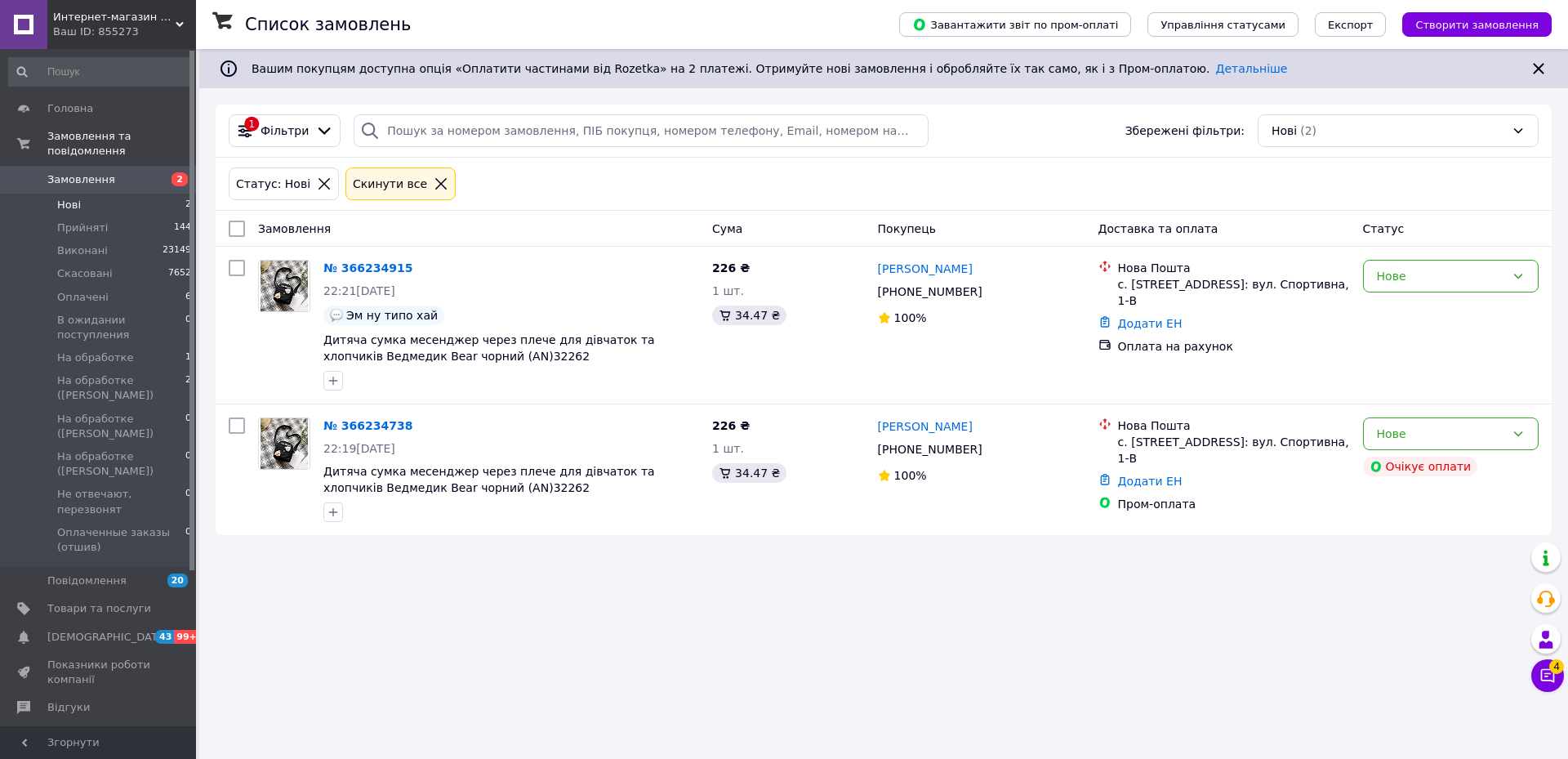
click at [434, 187] on icon at bounding box center [441, 183] width 15 height 15
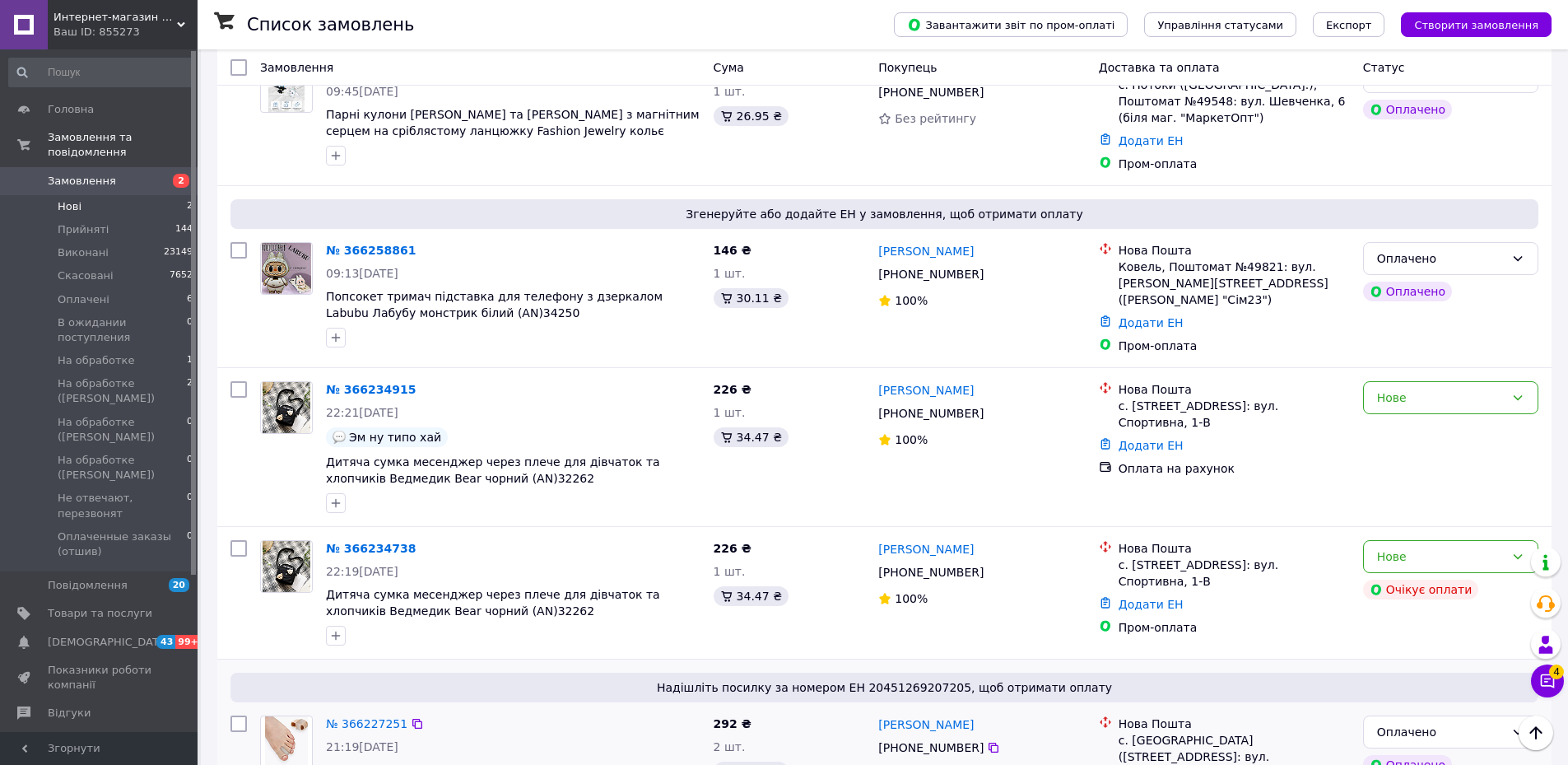
scroll to position [329, 0]
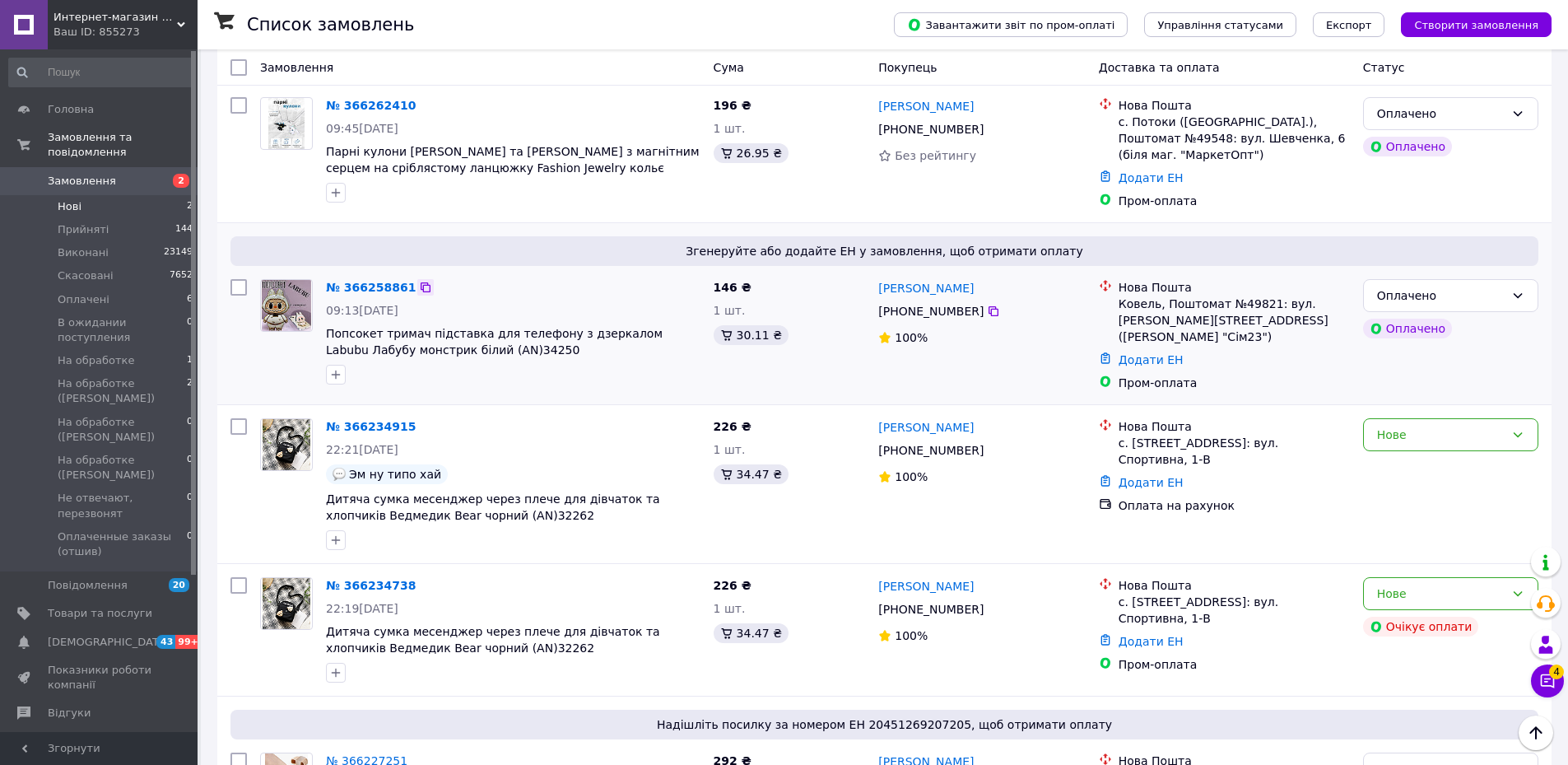
click at [419, 290] on icon at bounding box center [425, 287] width 13 height 13
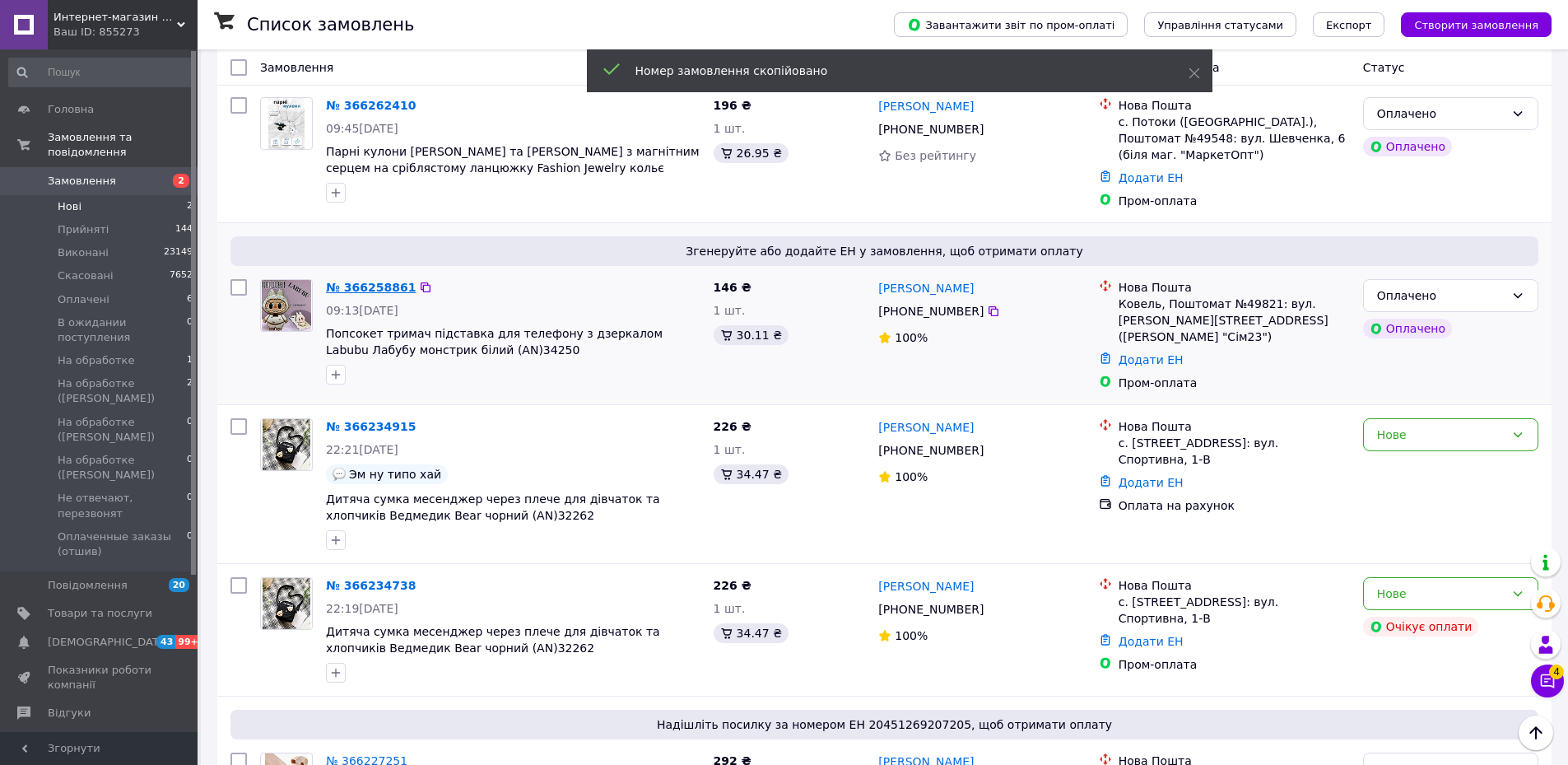
click at [374, 288] on link "№ 366258861" at bounding box center [370, 287] width 90 height 13
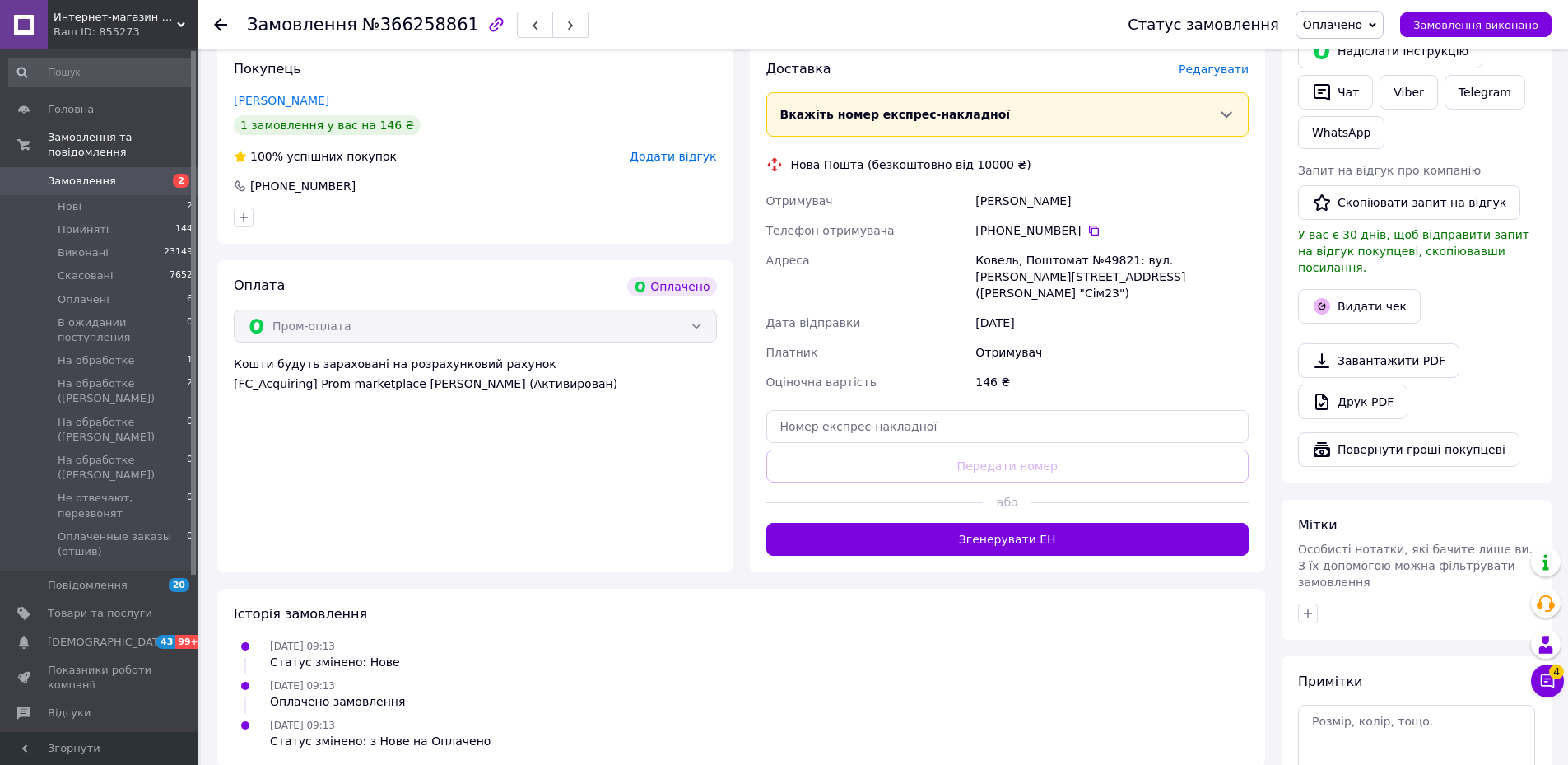
scroll to position [667, 0]
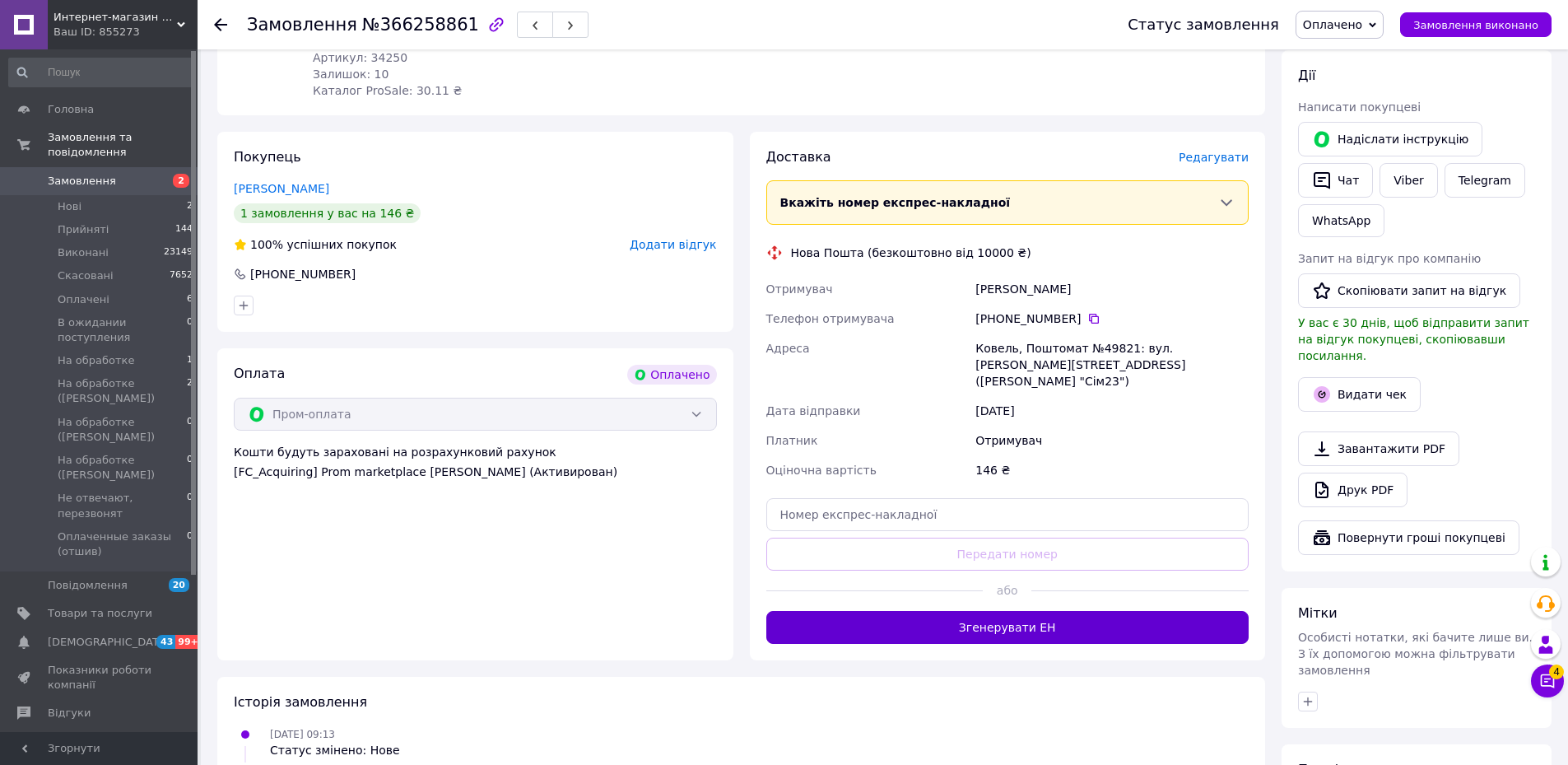
click at [1014, 611] on button "Згенерувати ЕН" at bounding box center [1007, 627] width 483 height 33
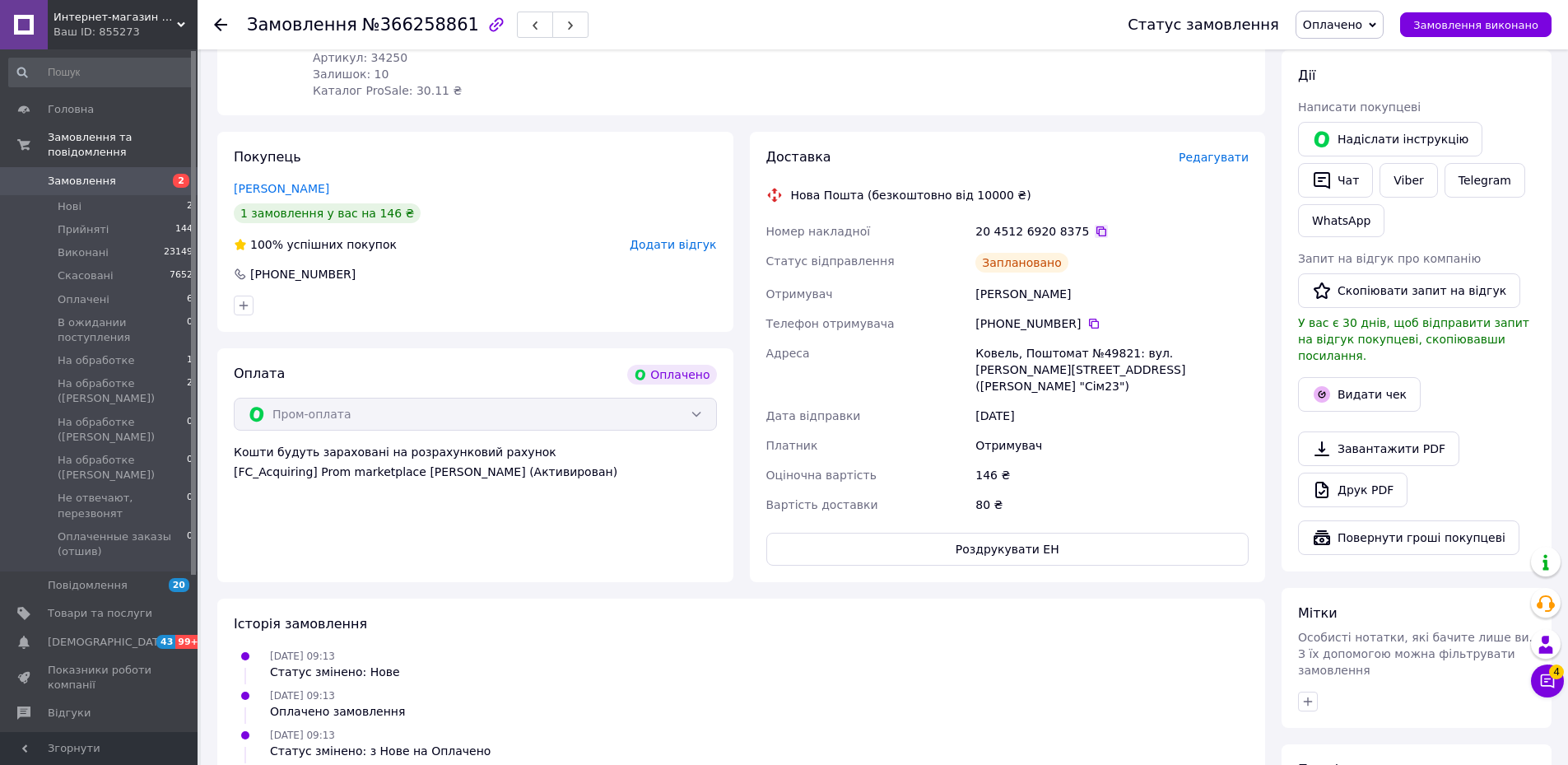
click at [1094, 225] on icon at bounding box center [1100, 231] width 13 height 13
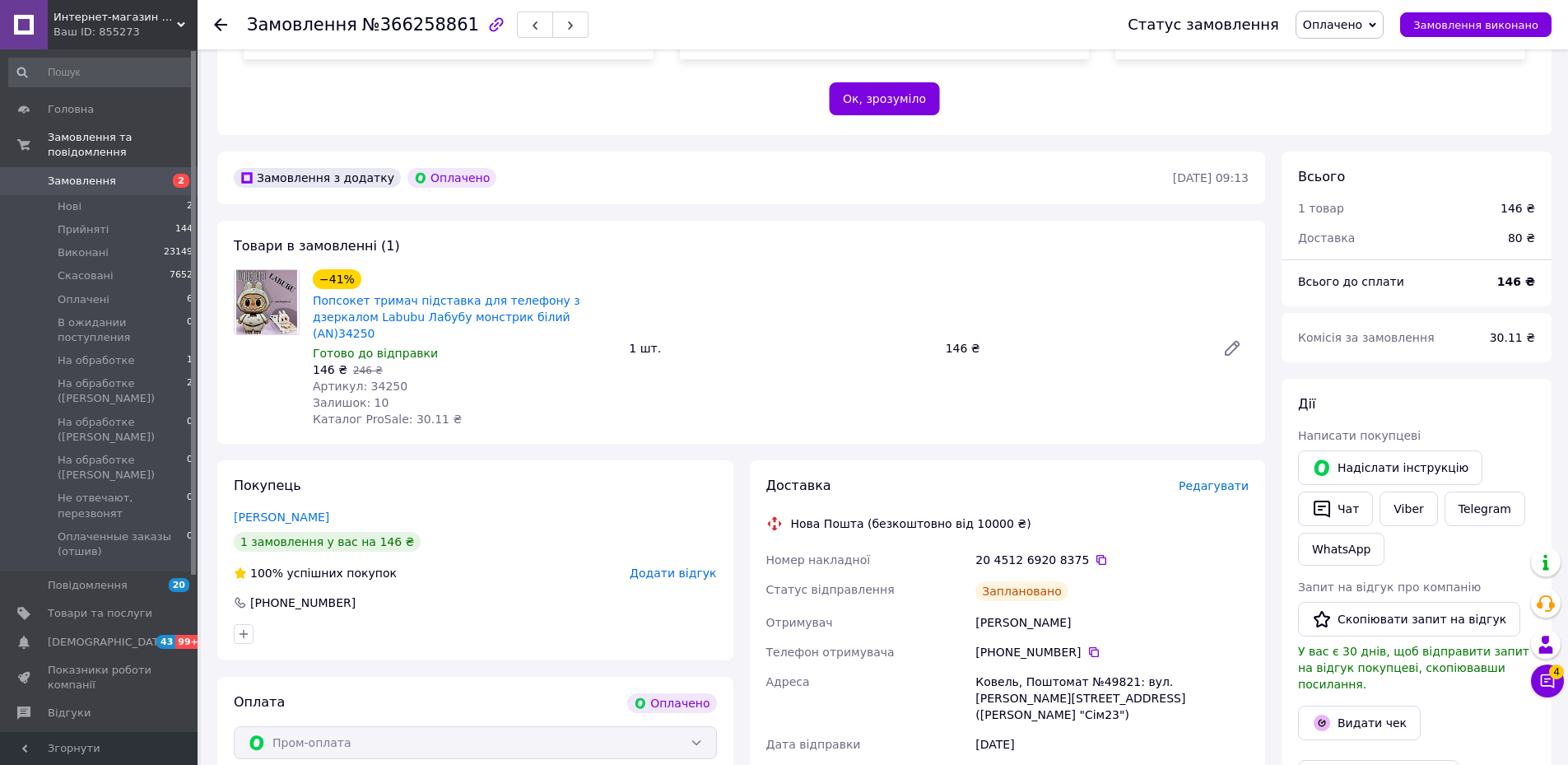
scroll to position [338, 0]
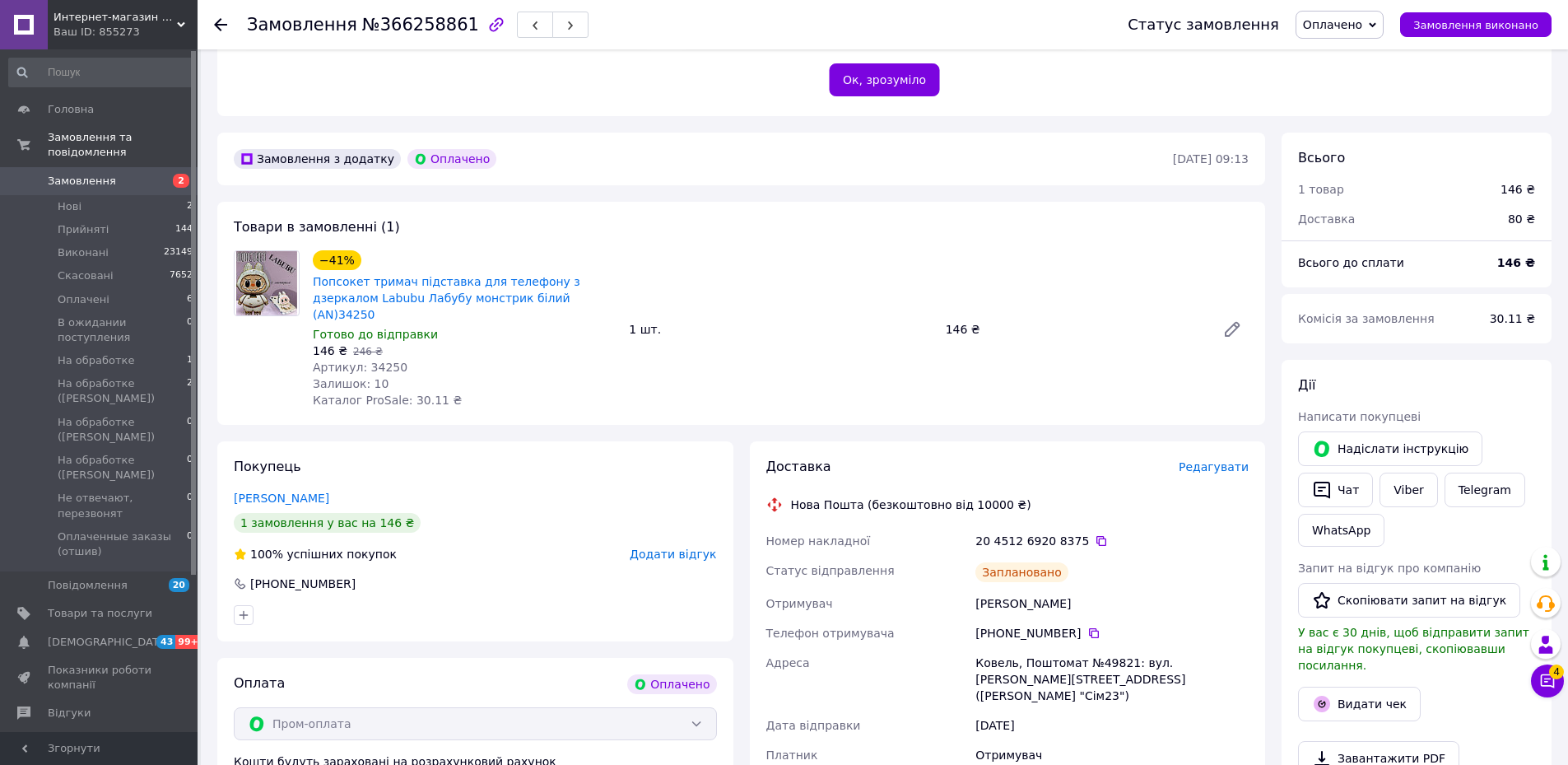
scroll to position [338, 0]
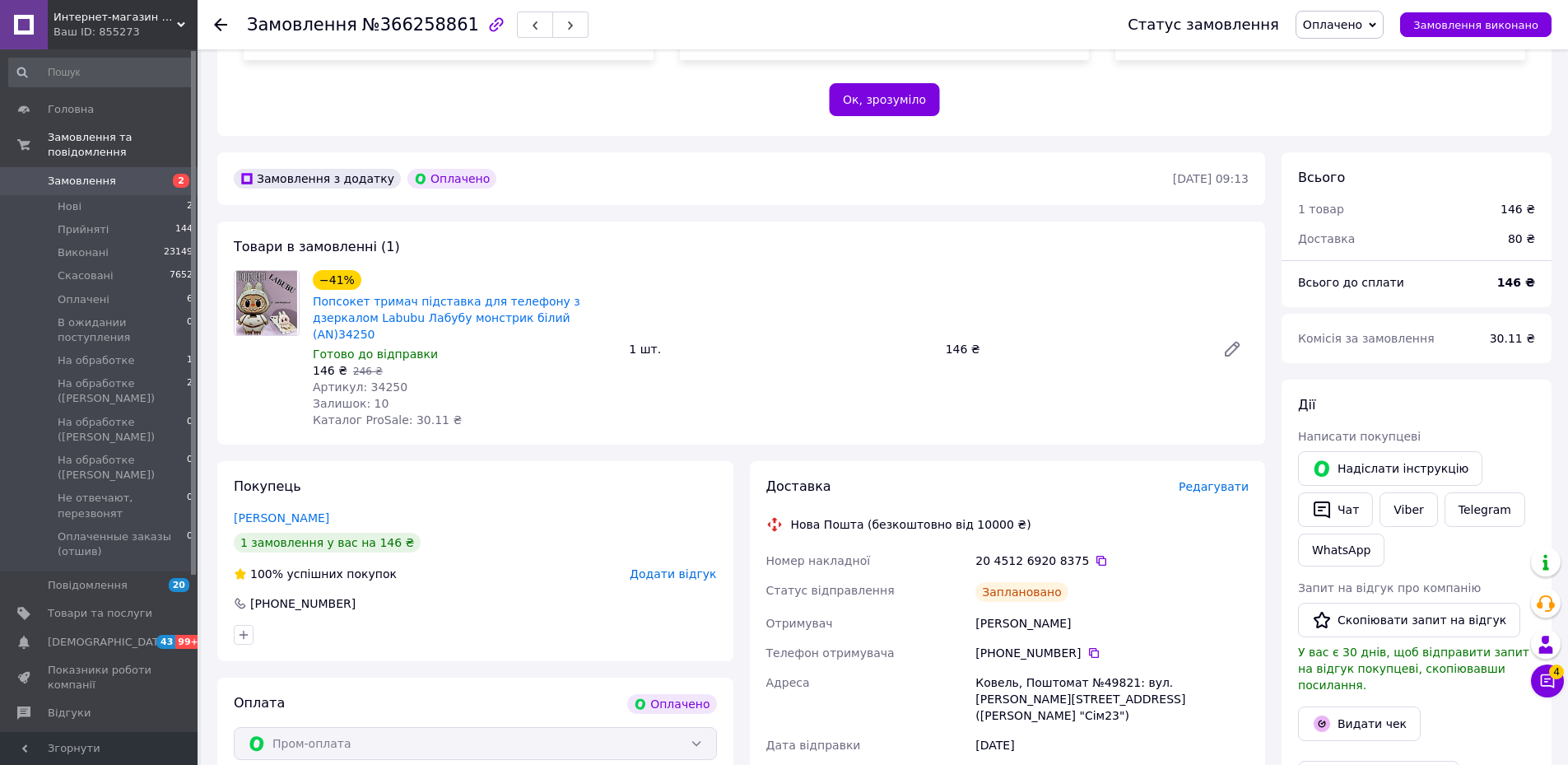
click at [219, 20] on use at bounding box center [220, 24] width 13 height 13
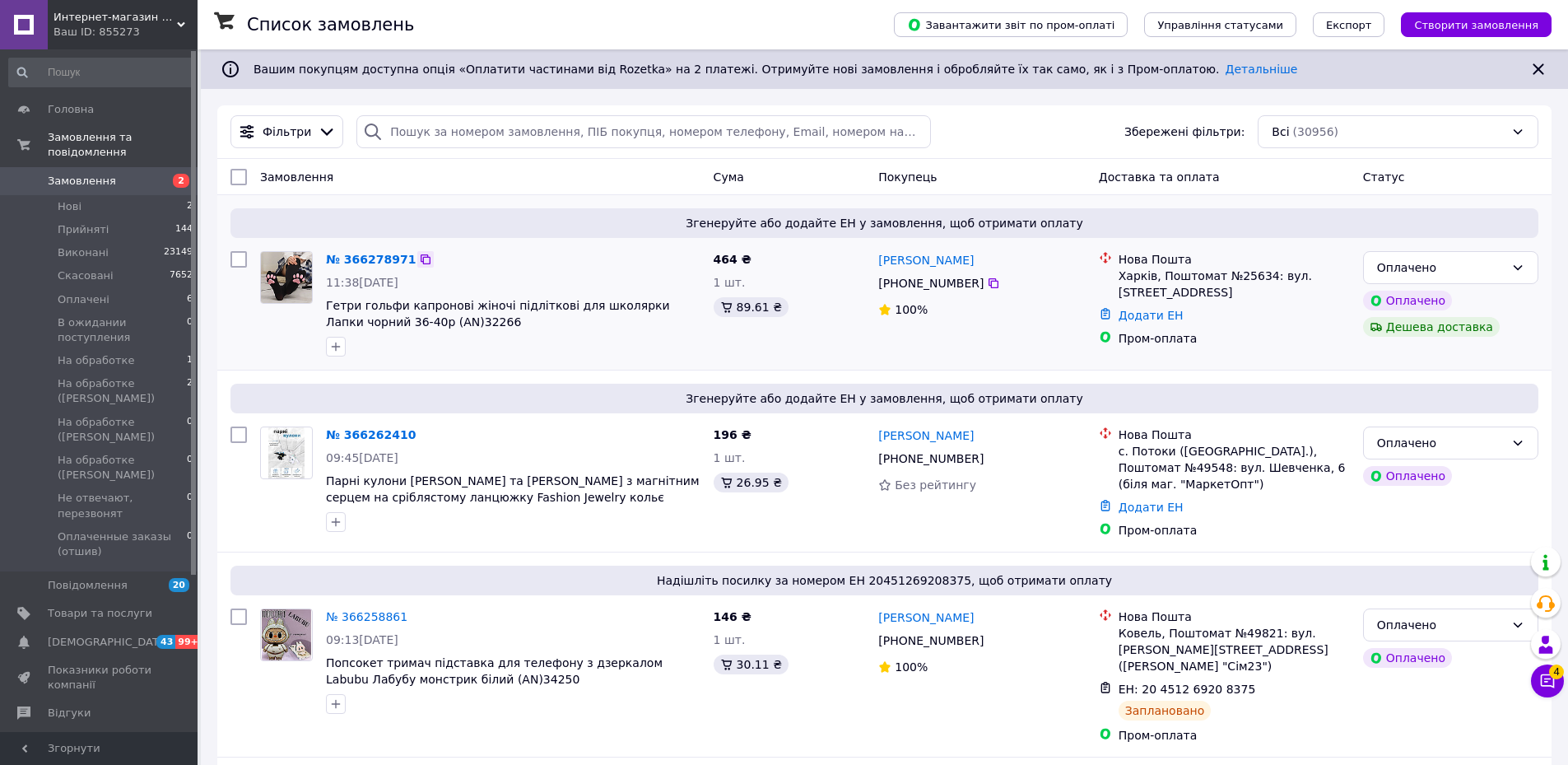
click at [419, 261] on icon at bounding box center [425, 259] width 13 height 13
click at [375, 261] on link "№ 366278971" at bounding box center [370, 259] width 90 height 13
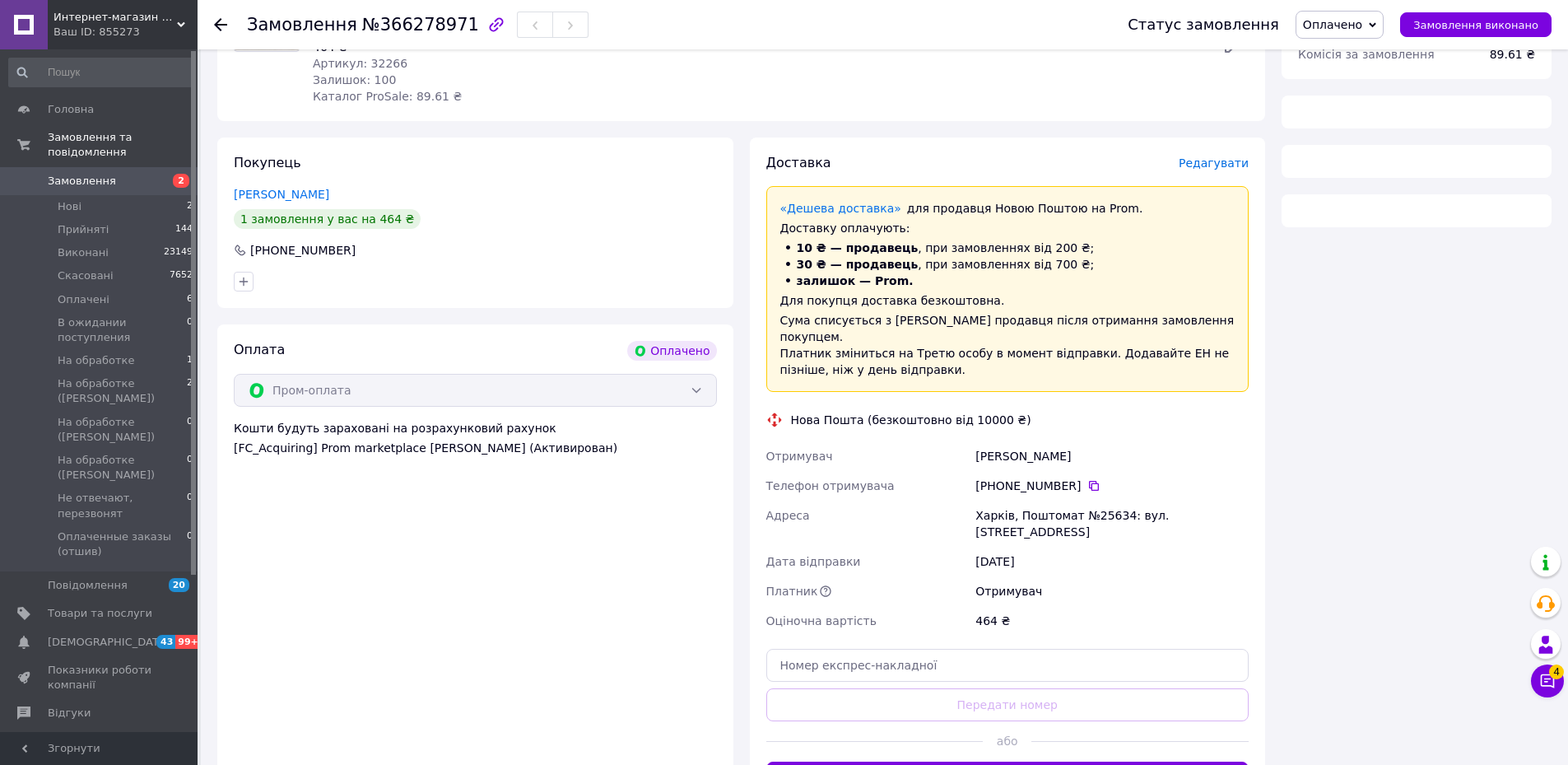
scroll to position [659, 0]
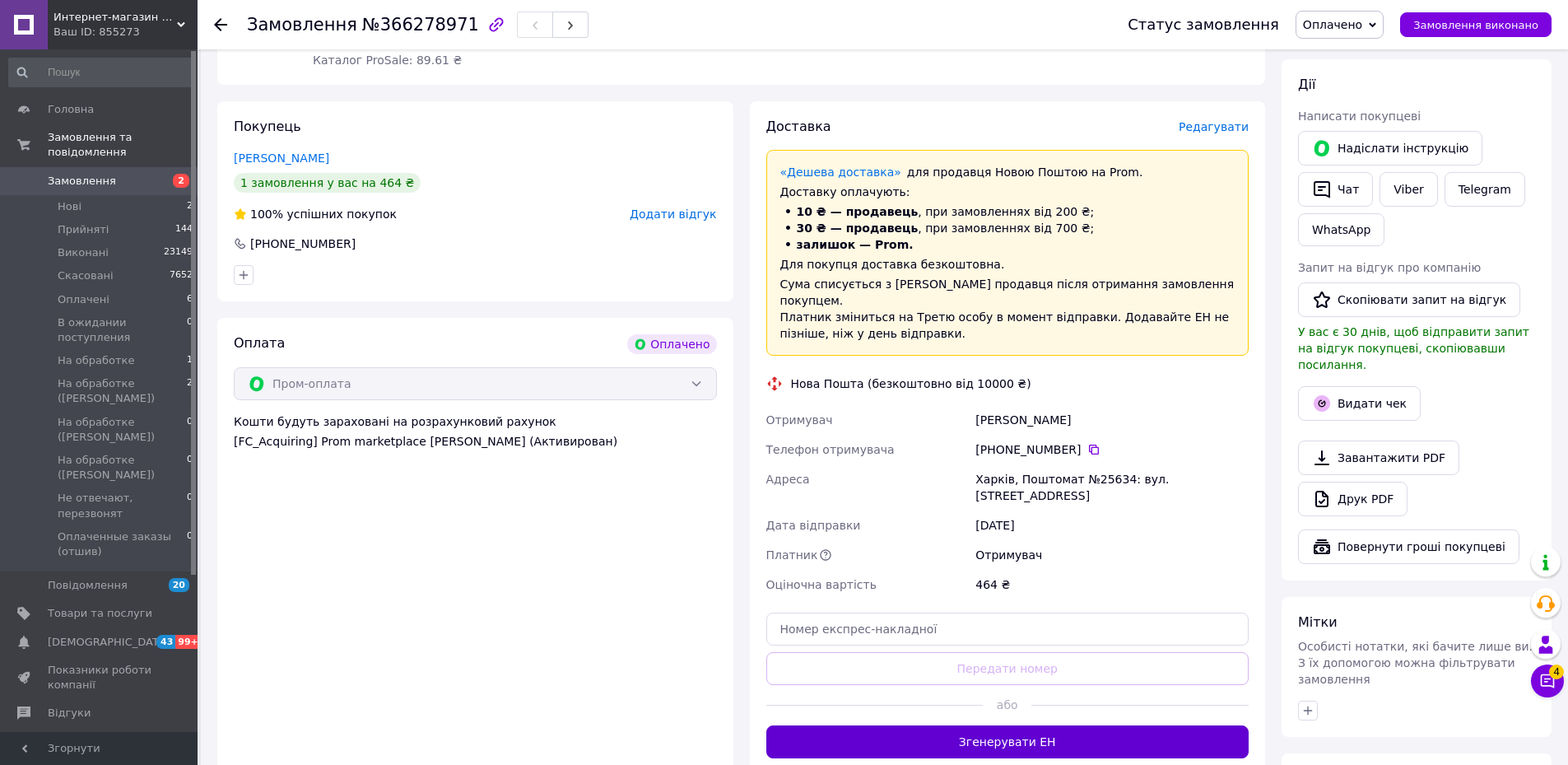
click at [1024, 725] on button "Згенерувати ЕН" at bounding box center [1007, 741] width 483 height 33
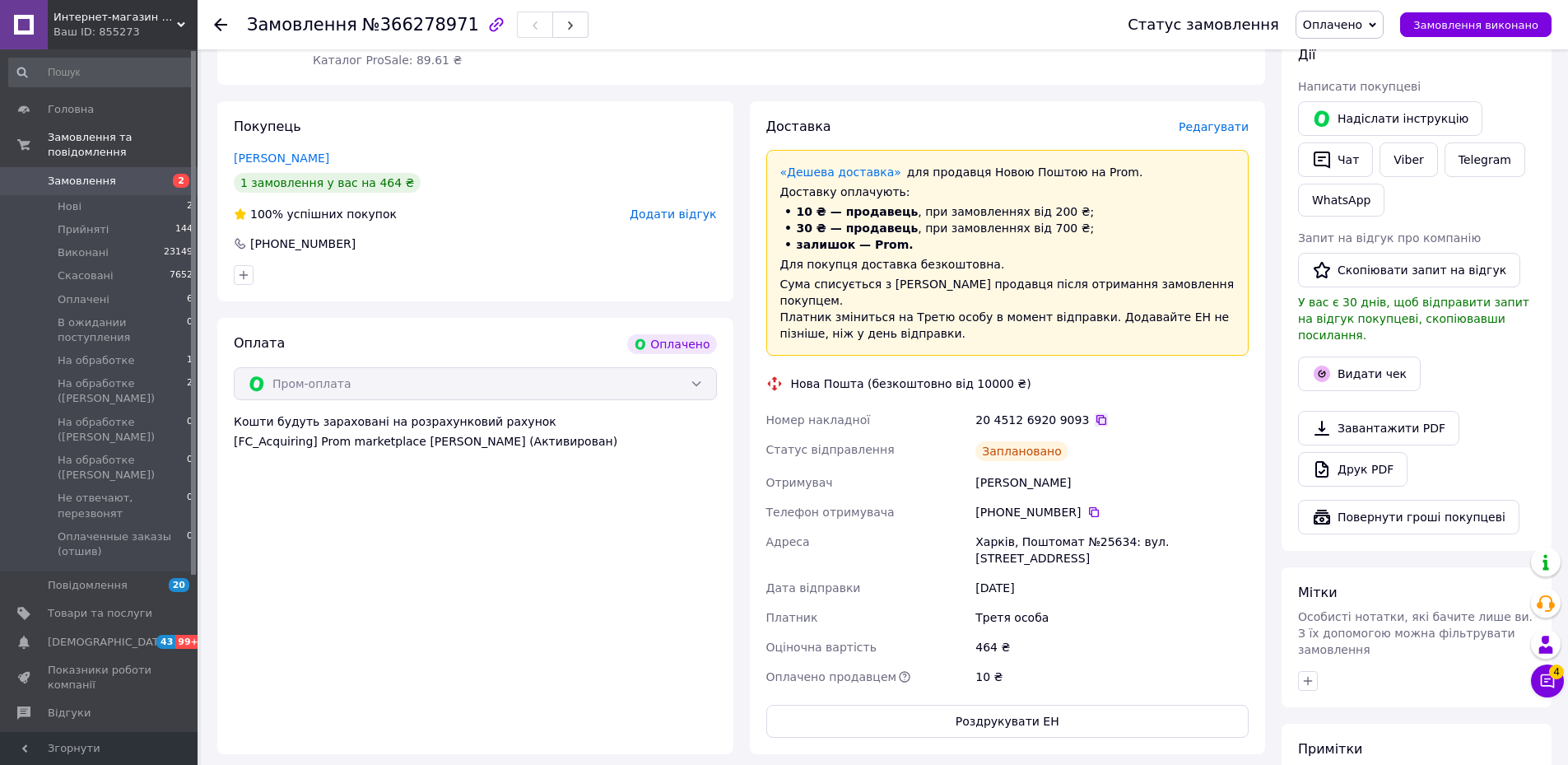
click at [1094, 413] on icon at bounding box center [1100, 419] width 13 height 13
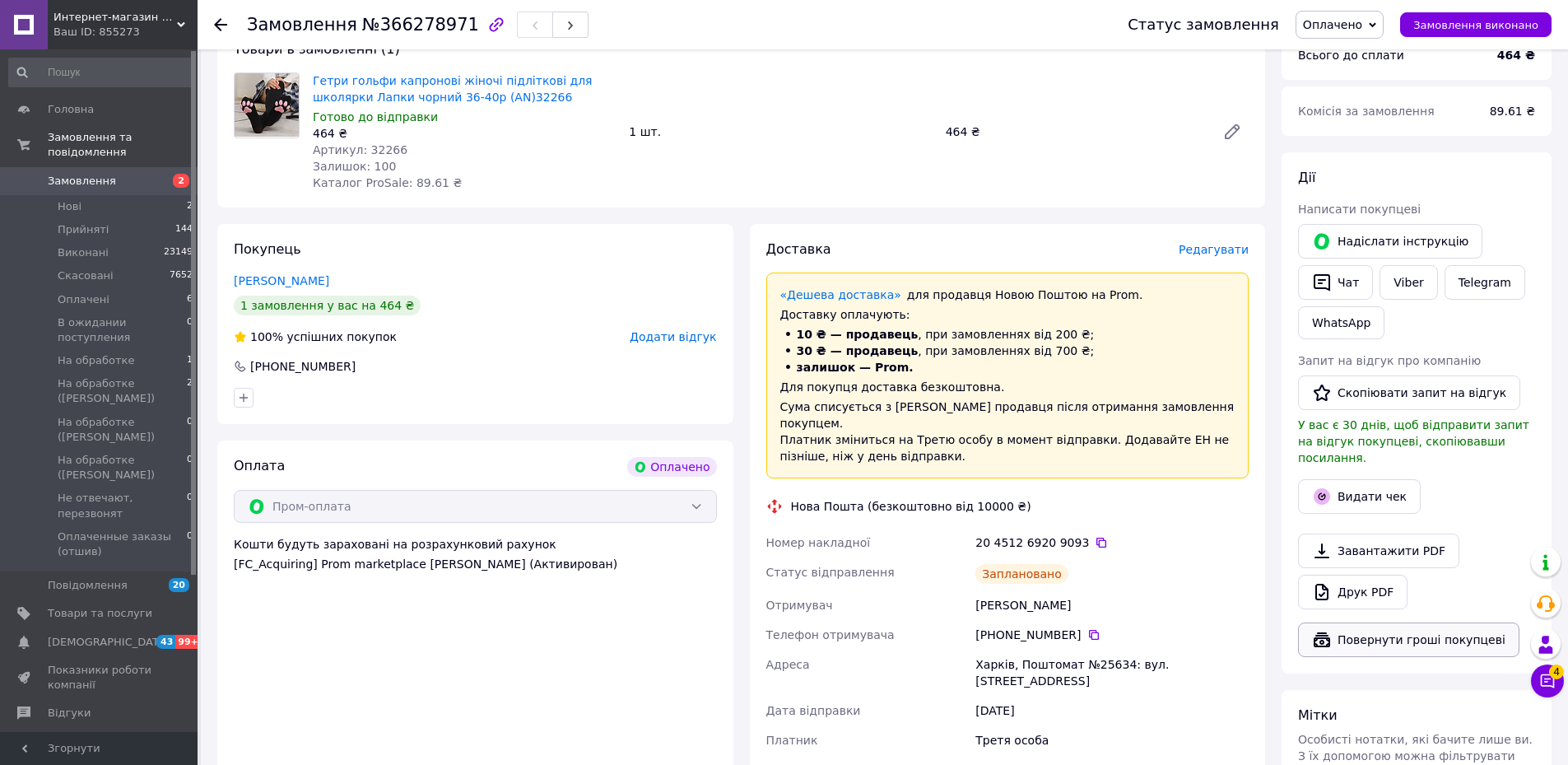
scroll to position [576, 0]
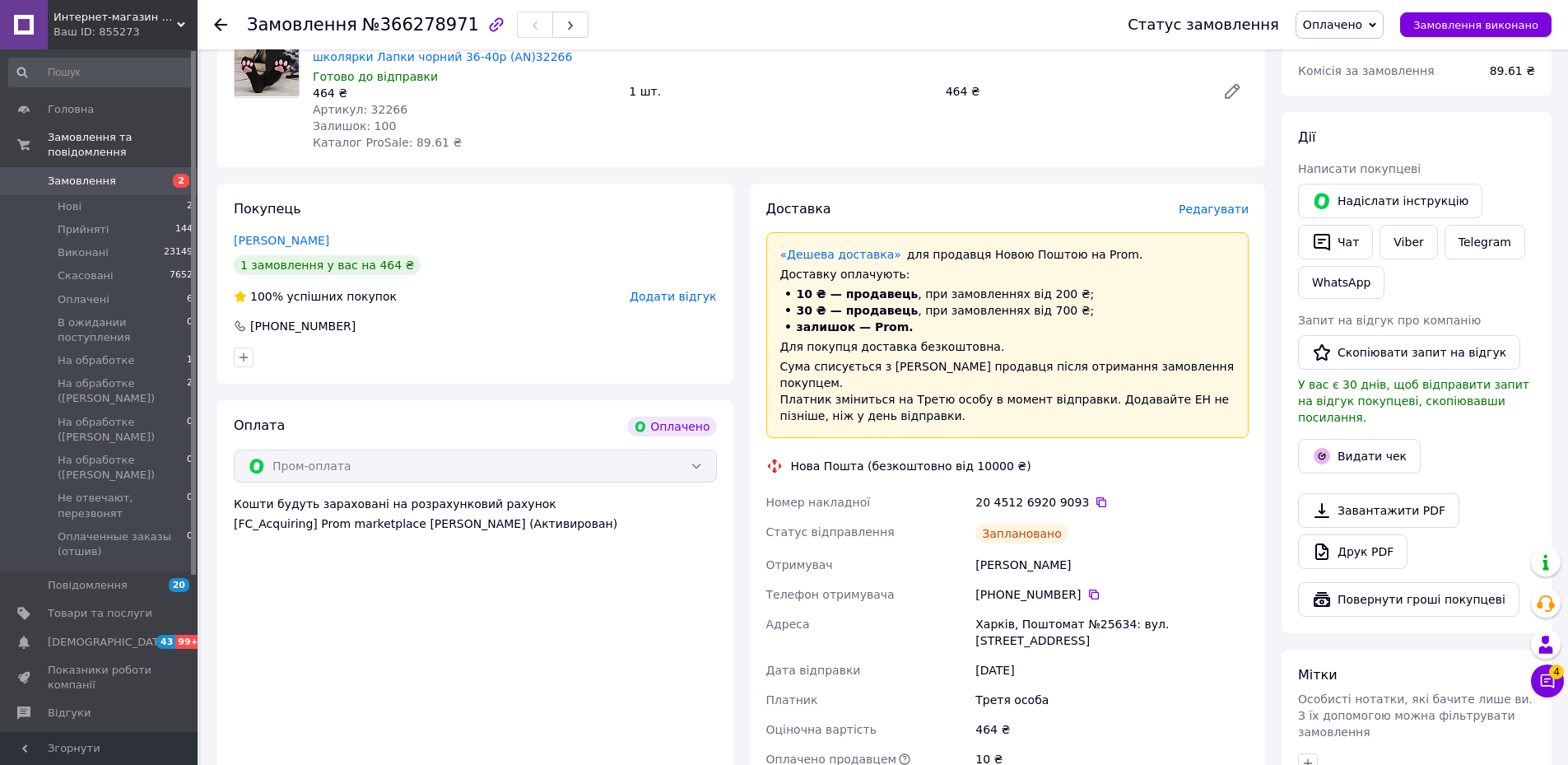
click at [220, 30] on use at bounding box center [220, 24] width 13 height 13
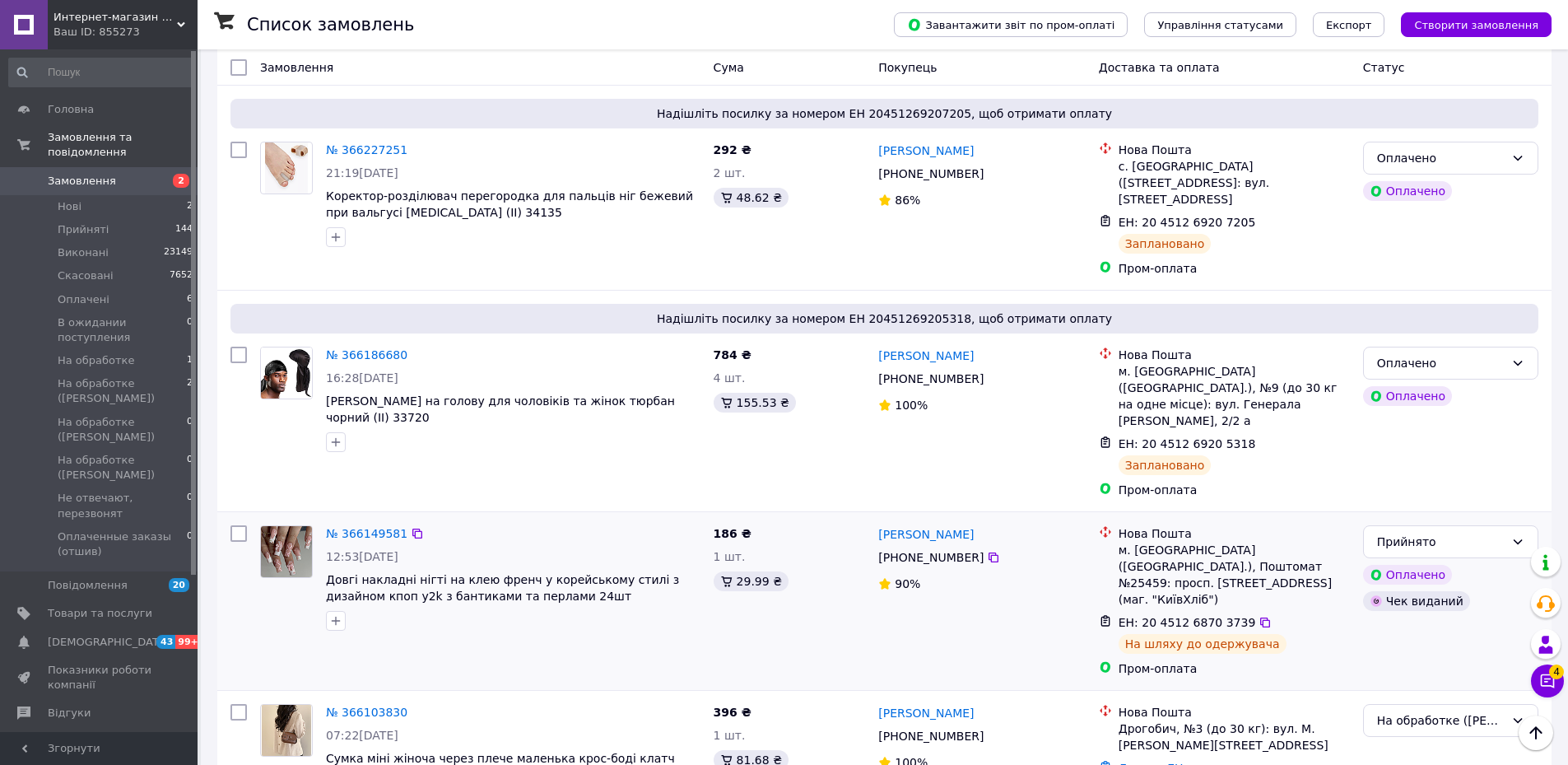
scroll to position [988, 0]
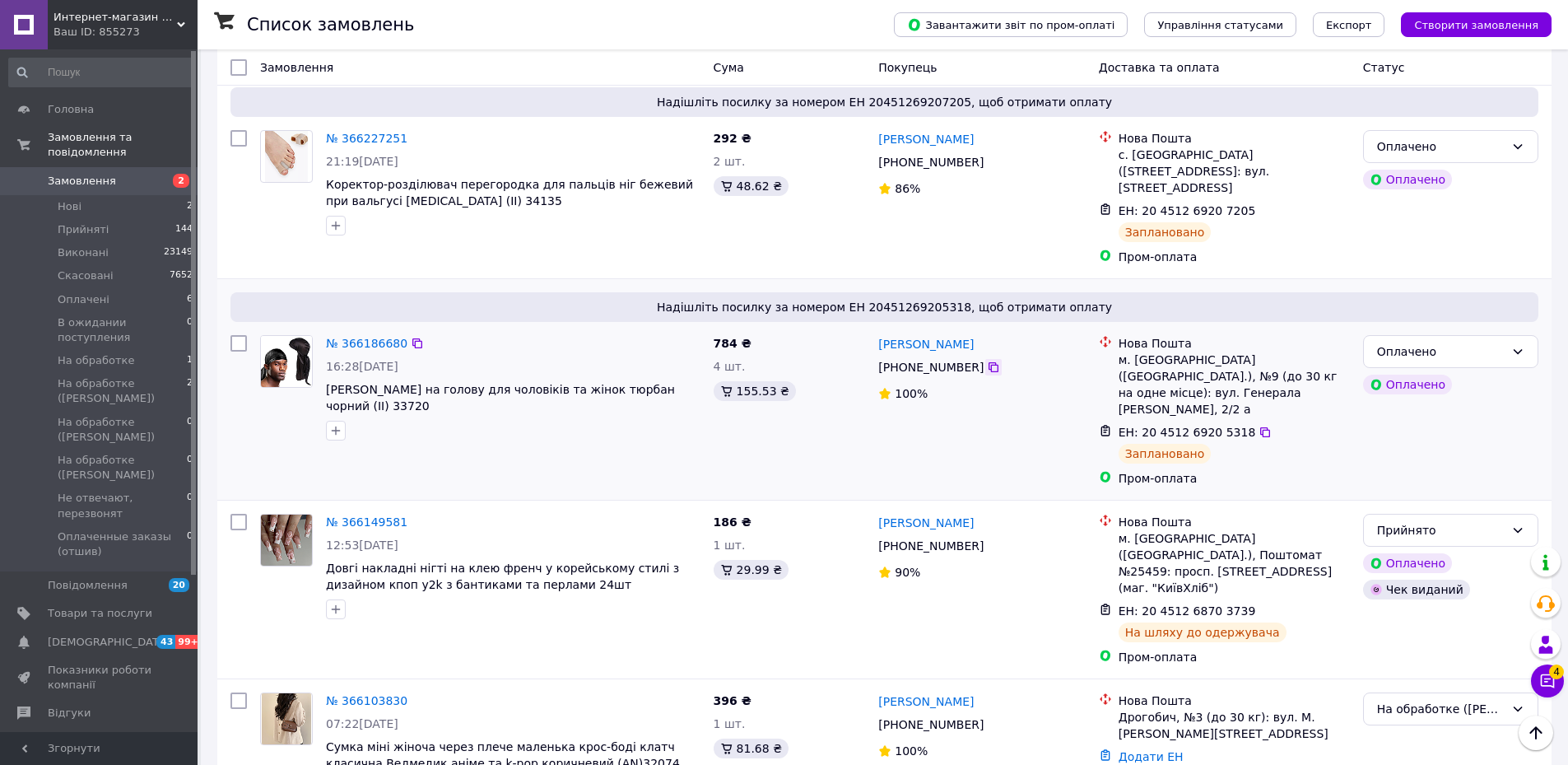
click at [987, 361] on icon at bounding box center [993, 367] width 13 height 13
click at [352, 336] on link "№ 366186680" at bounding box center [367, 342] width 82 height 13
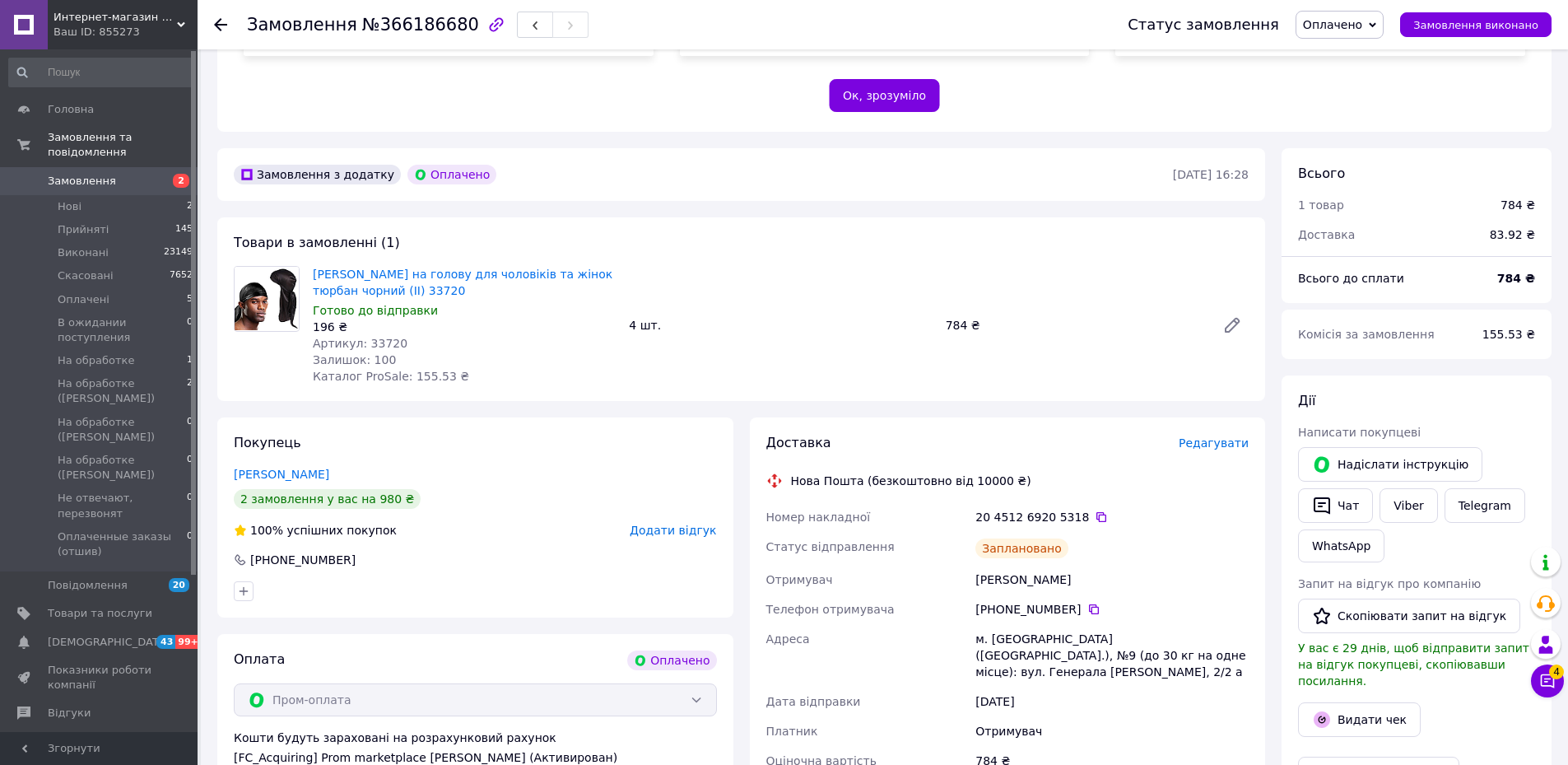
scroll to position [411, 0]
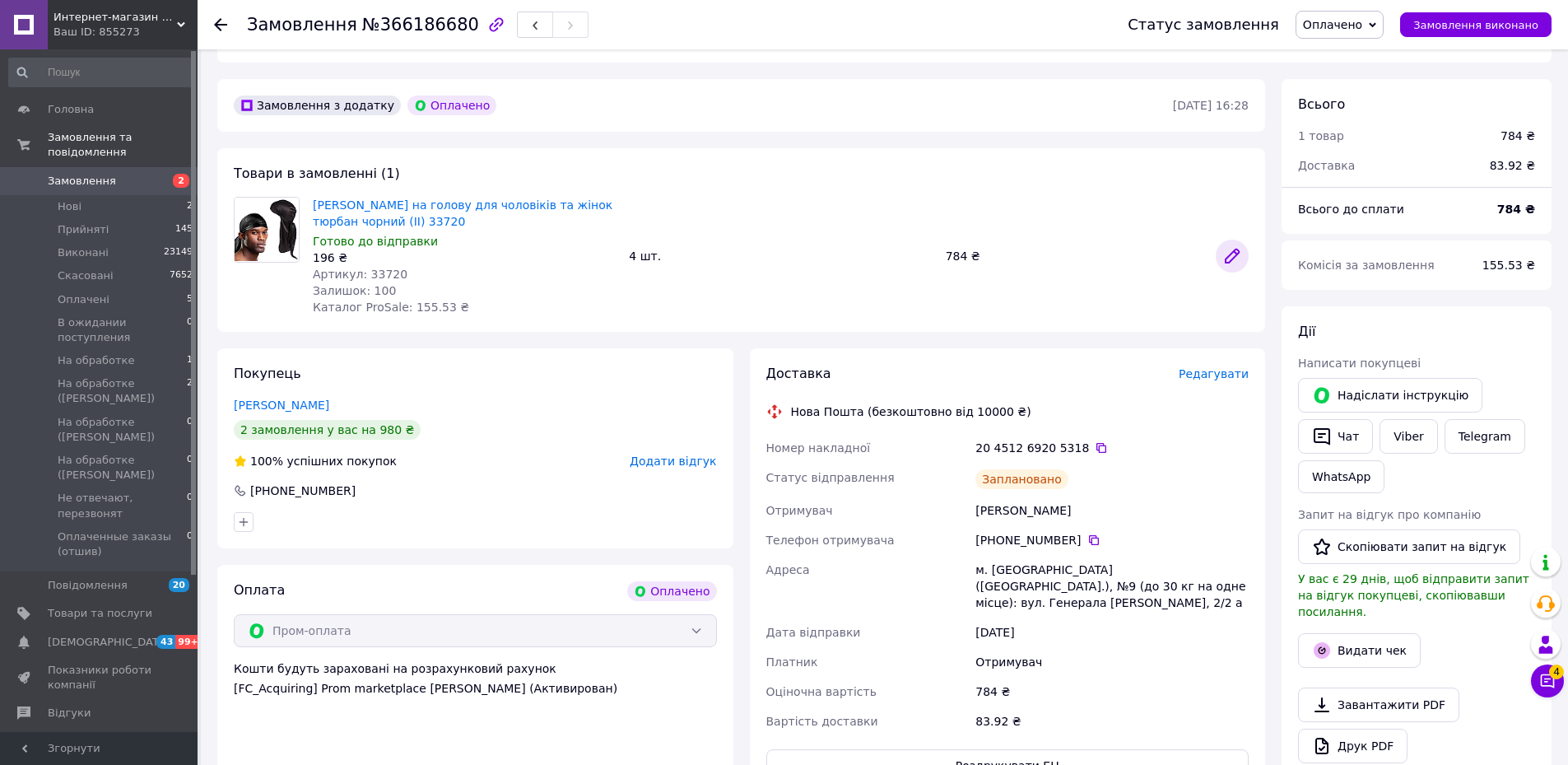
click at [1227, 249] on icon at bounding box center [1232, 255] width 13 height 13
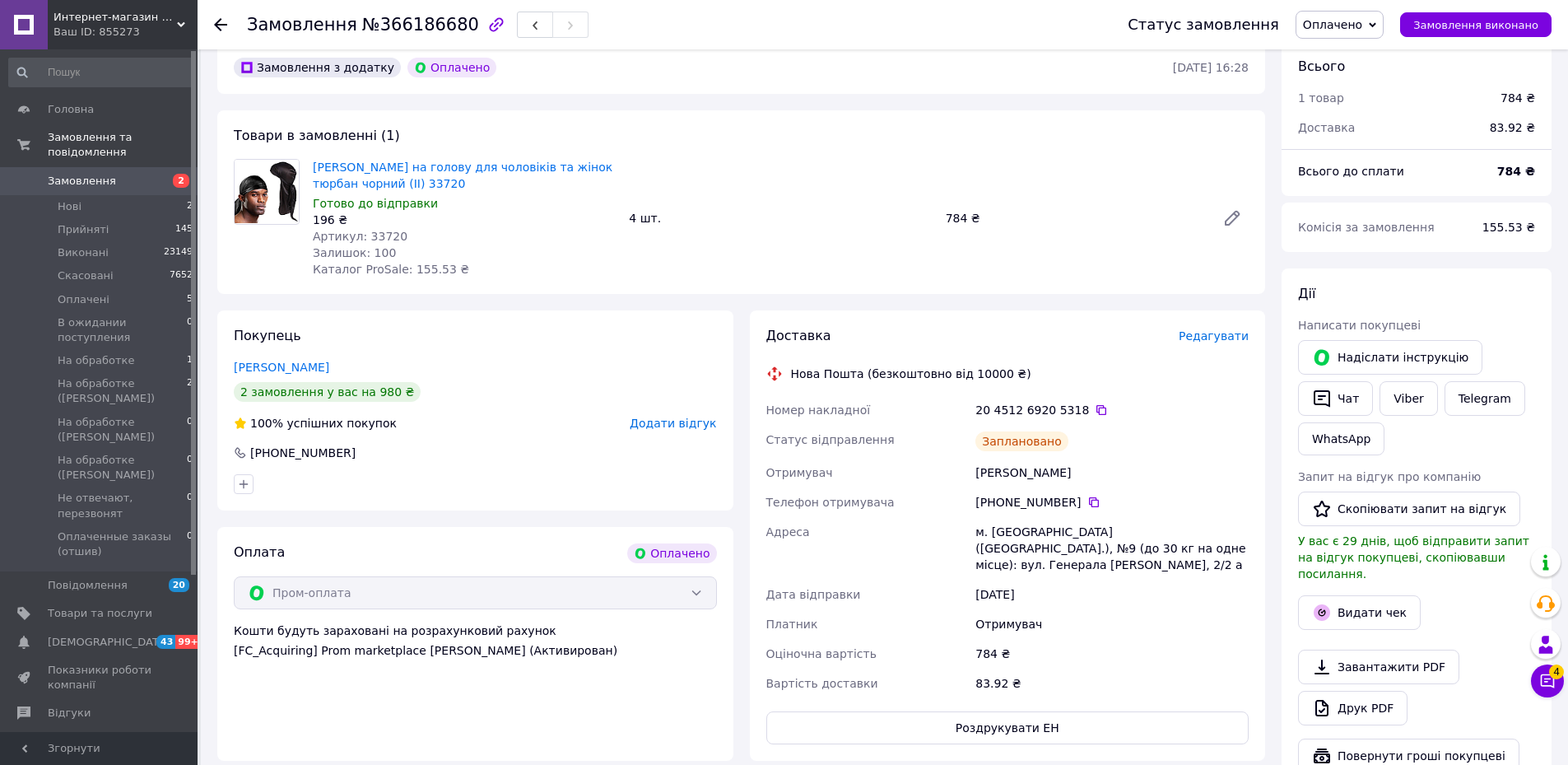
scroll to position [421, 0]
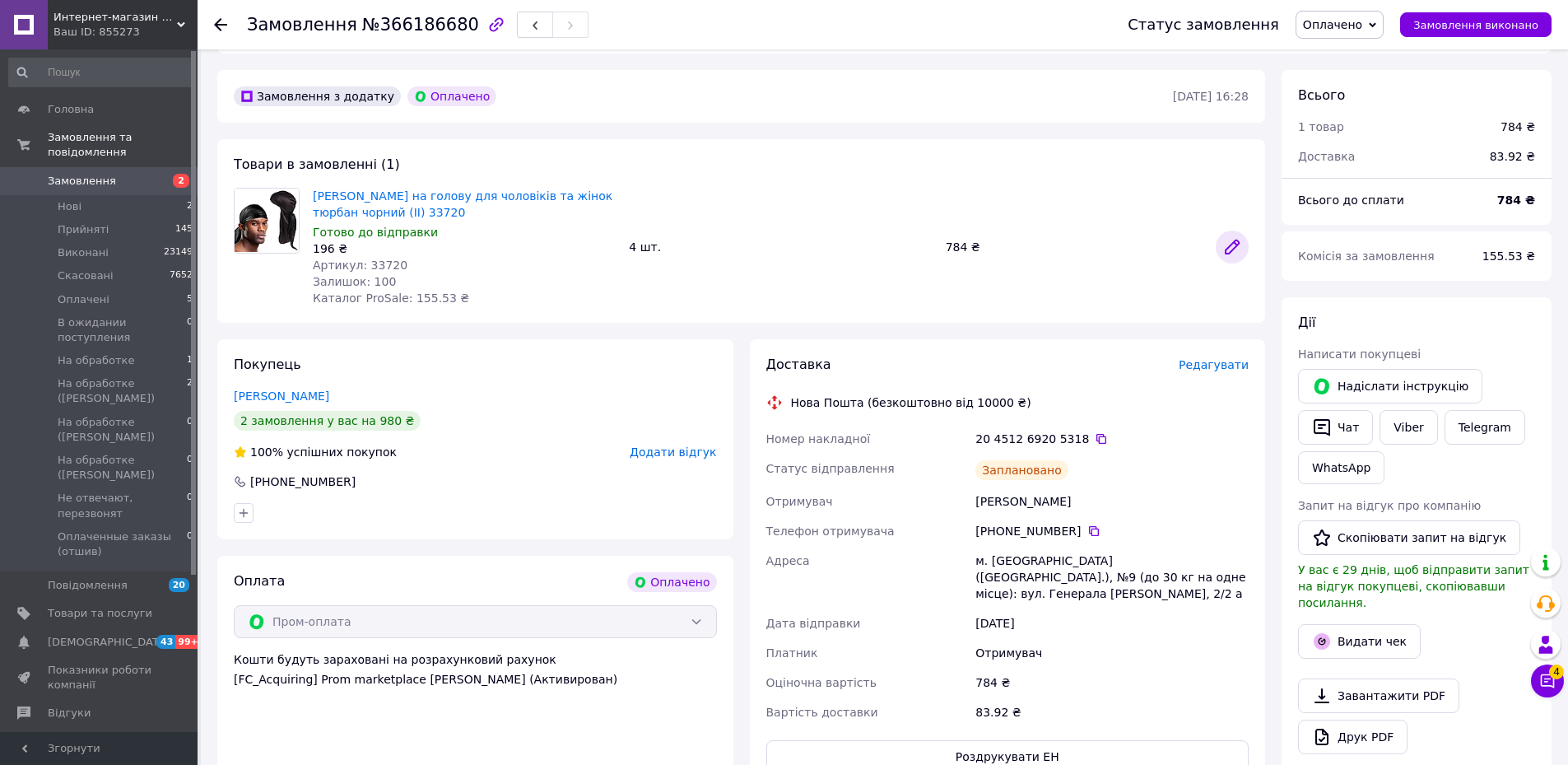
click at [1229, 240] on icon at bounding box center [1232, 247] width 13 height 13
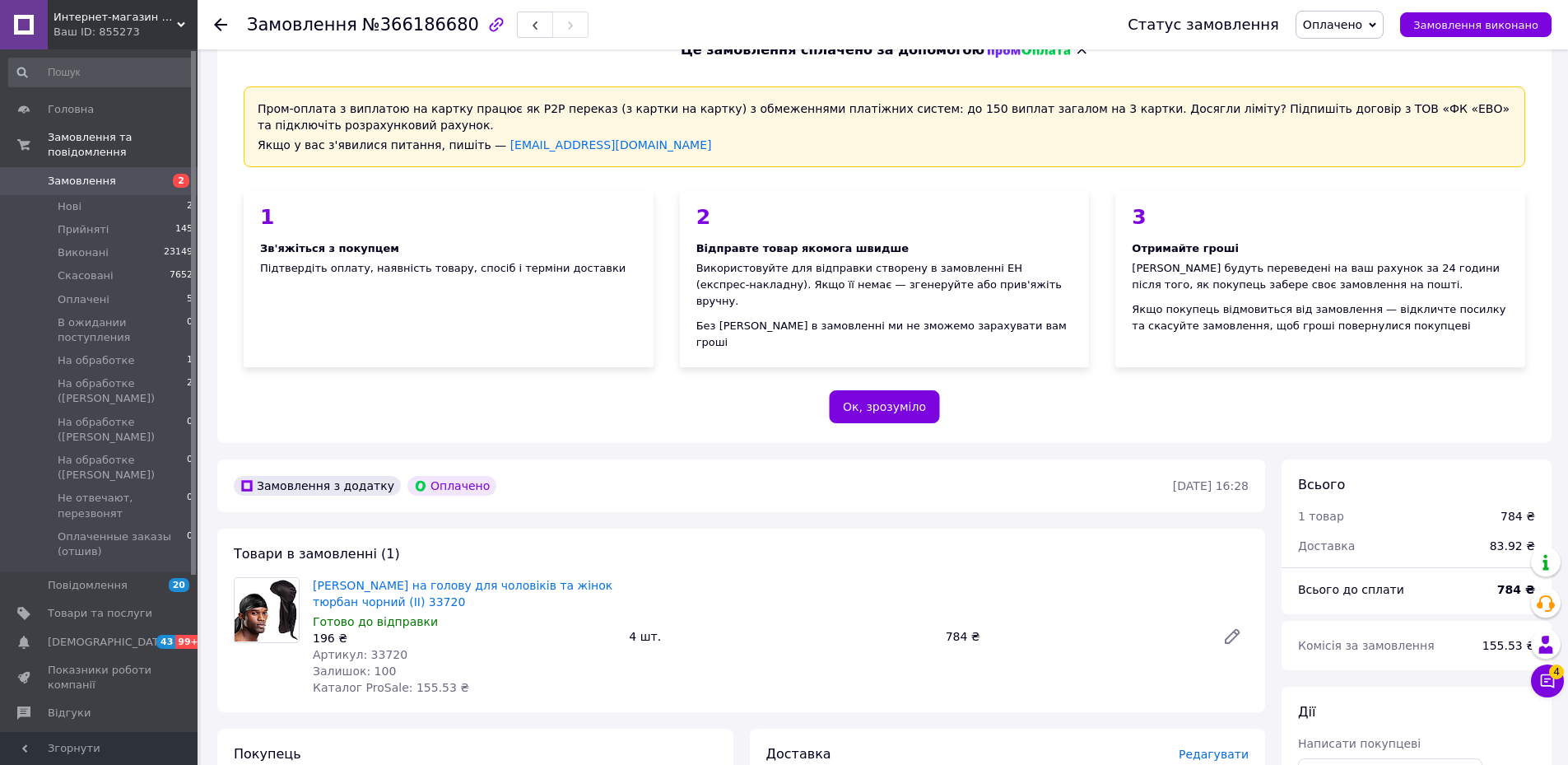
scroll to position [0, 0]
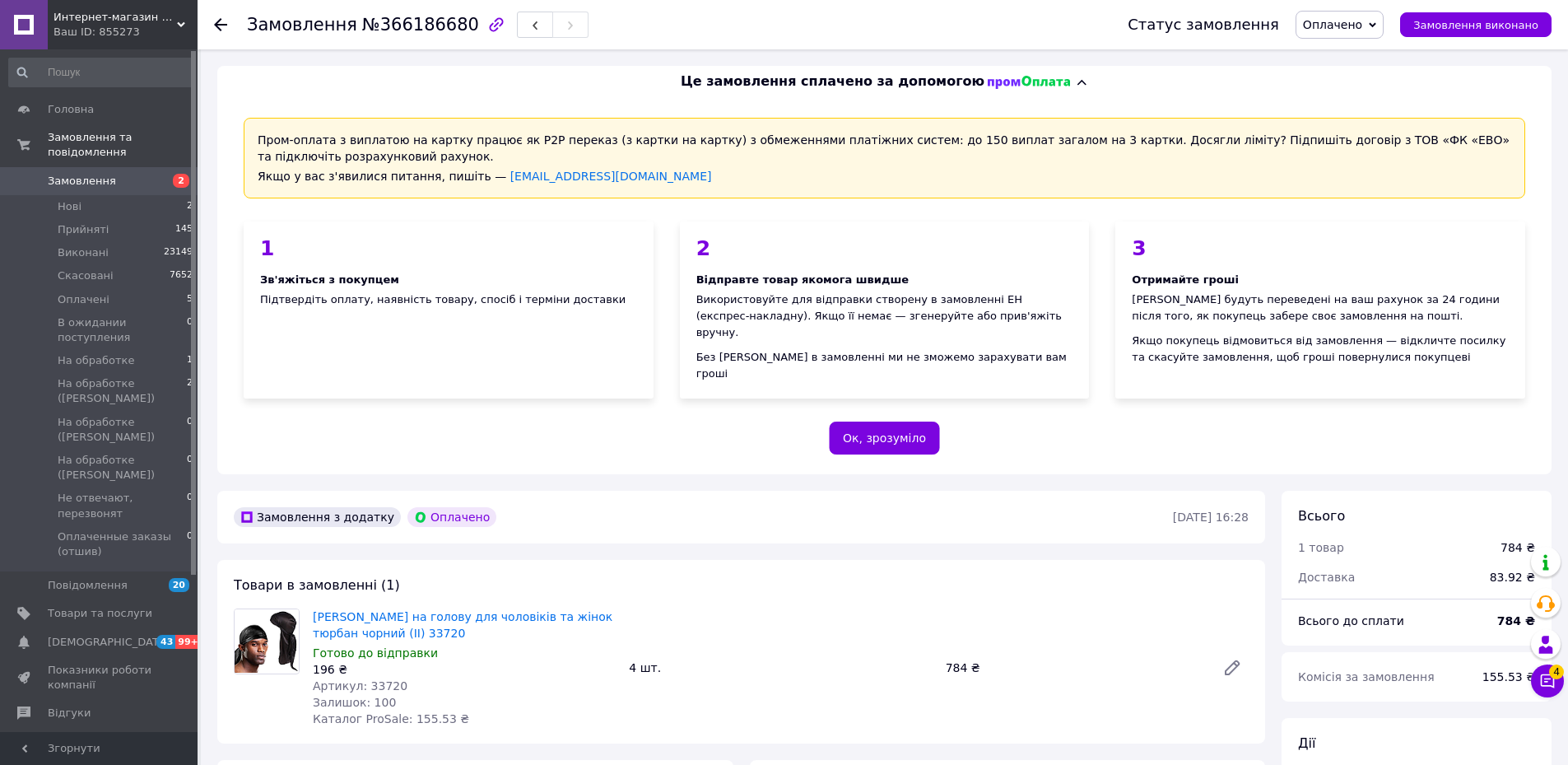
click at [215, 20] on icon at bounding box center [220, 24] width 13 height 13
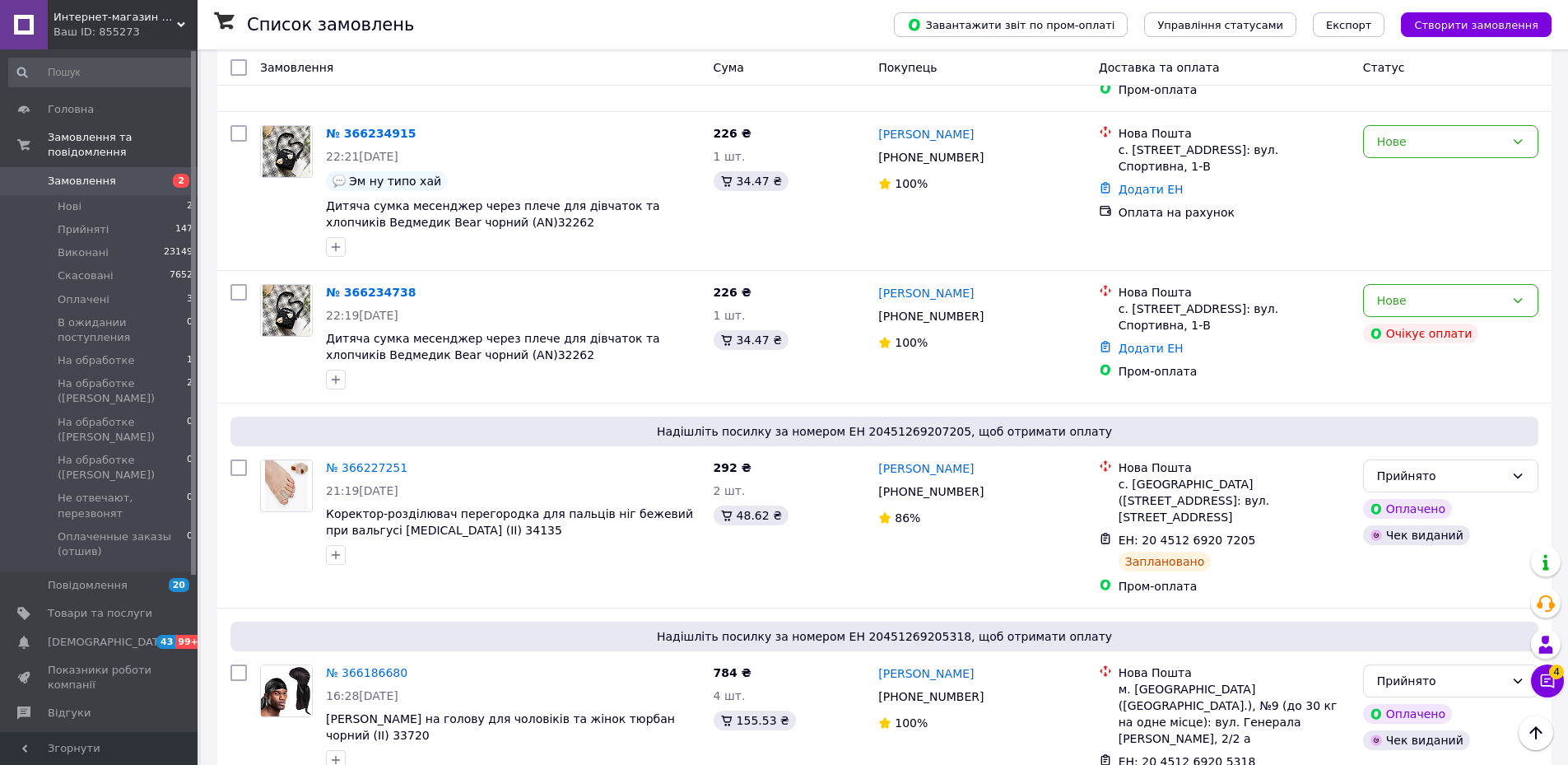
scroll to position [988, 0]
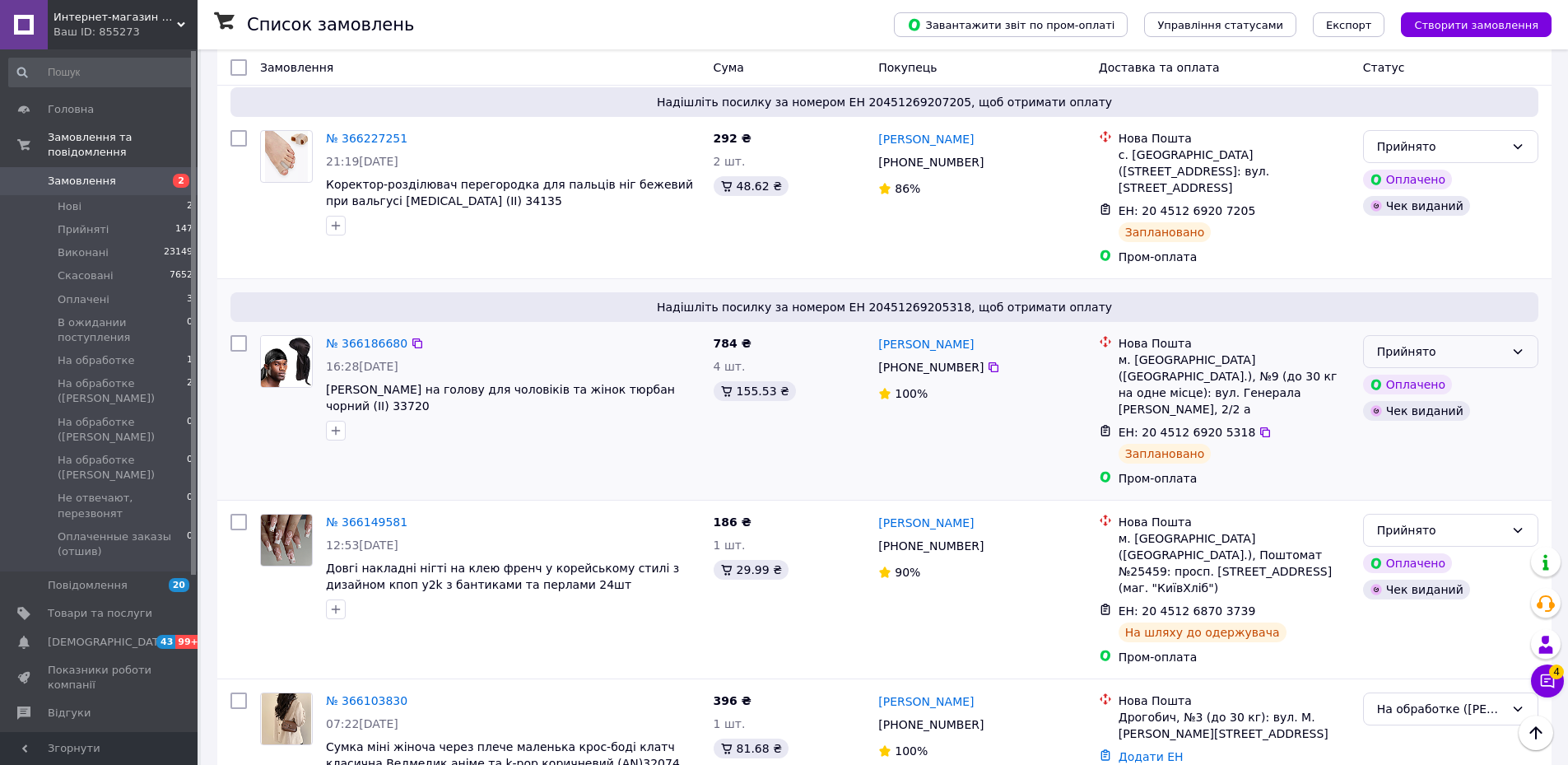
click at [1515, 345] on icon at bounding box center [1517, 351] width 13 height 13
